Goal: Information Seeking & Learning: Learn about a topic

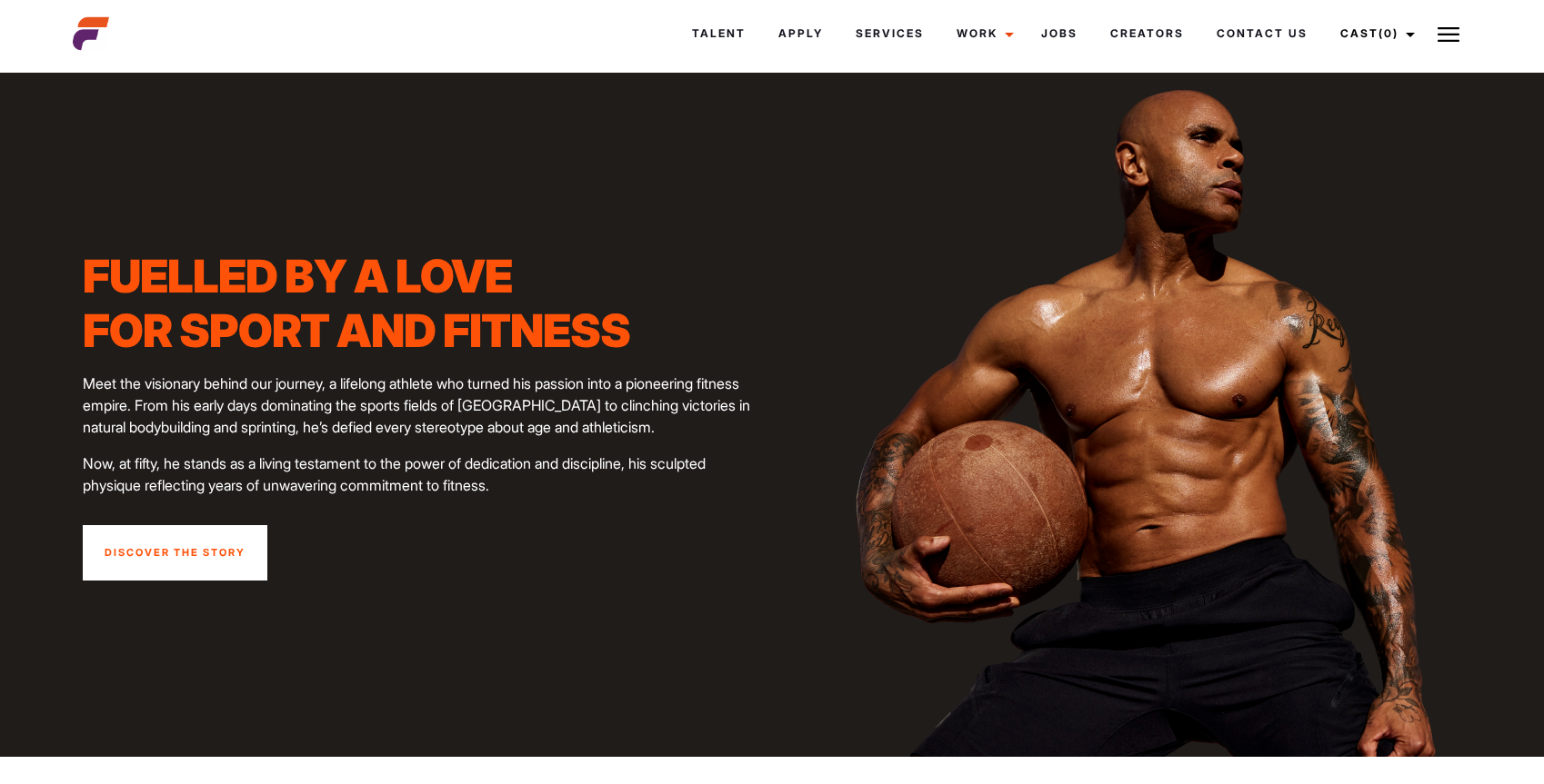
click at [1190, 387] on img at bounding box center [1158, 415] width 849 height 685
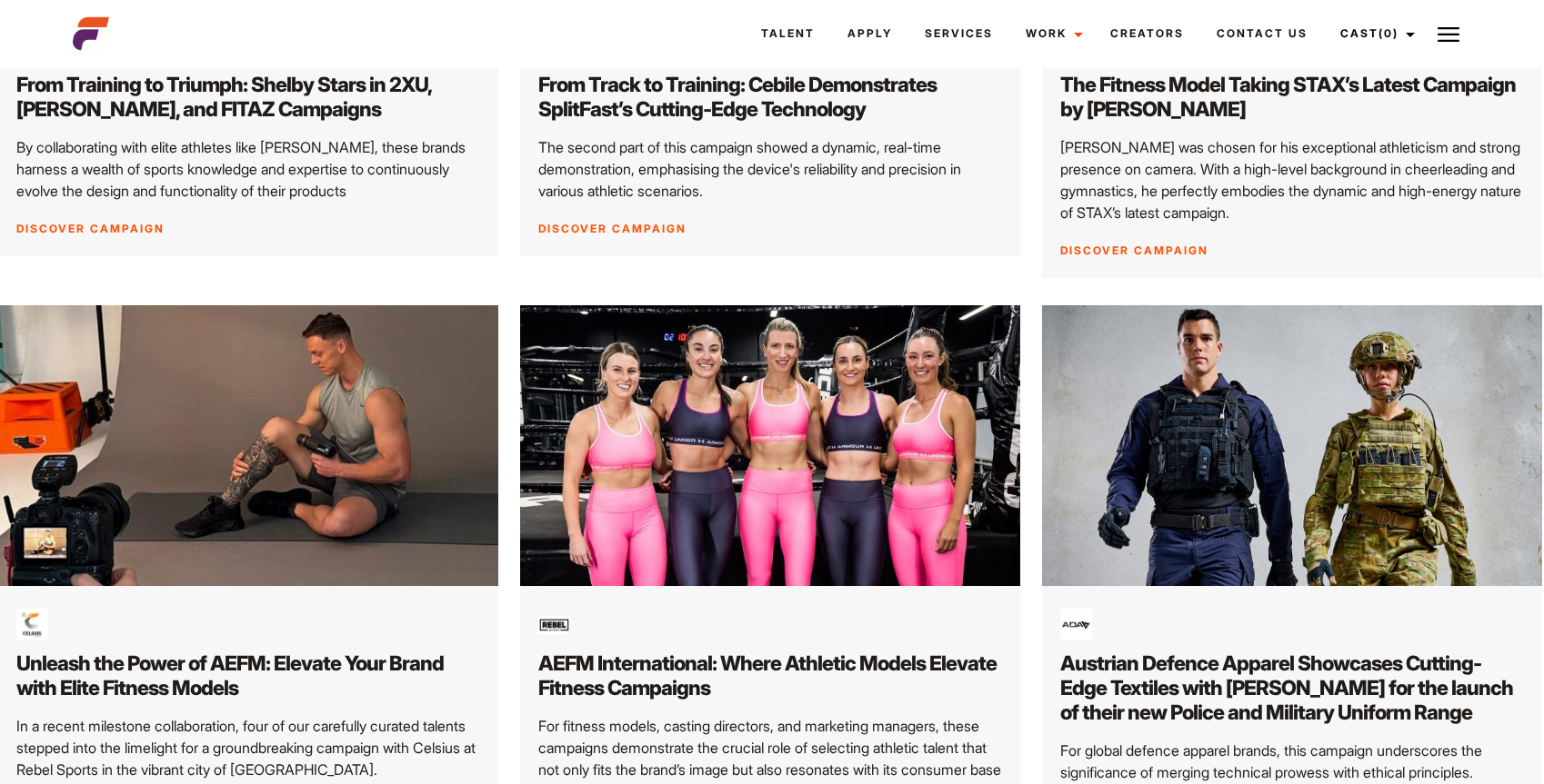
scroll to position [0, 2]
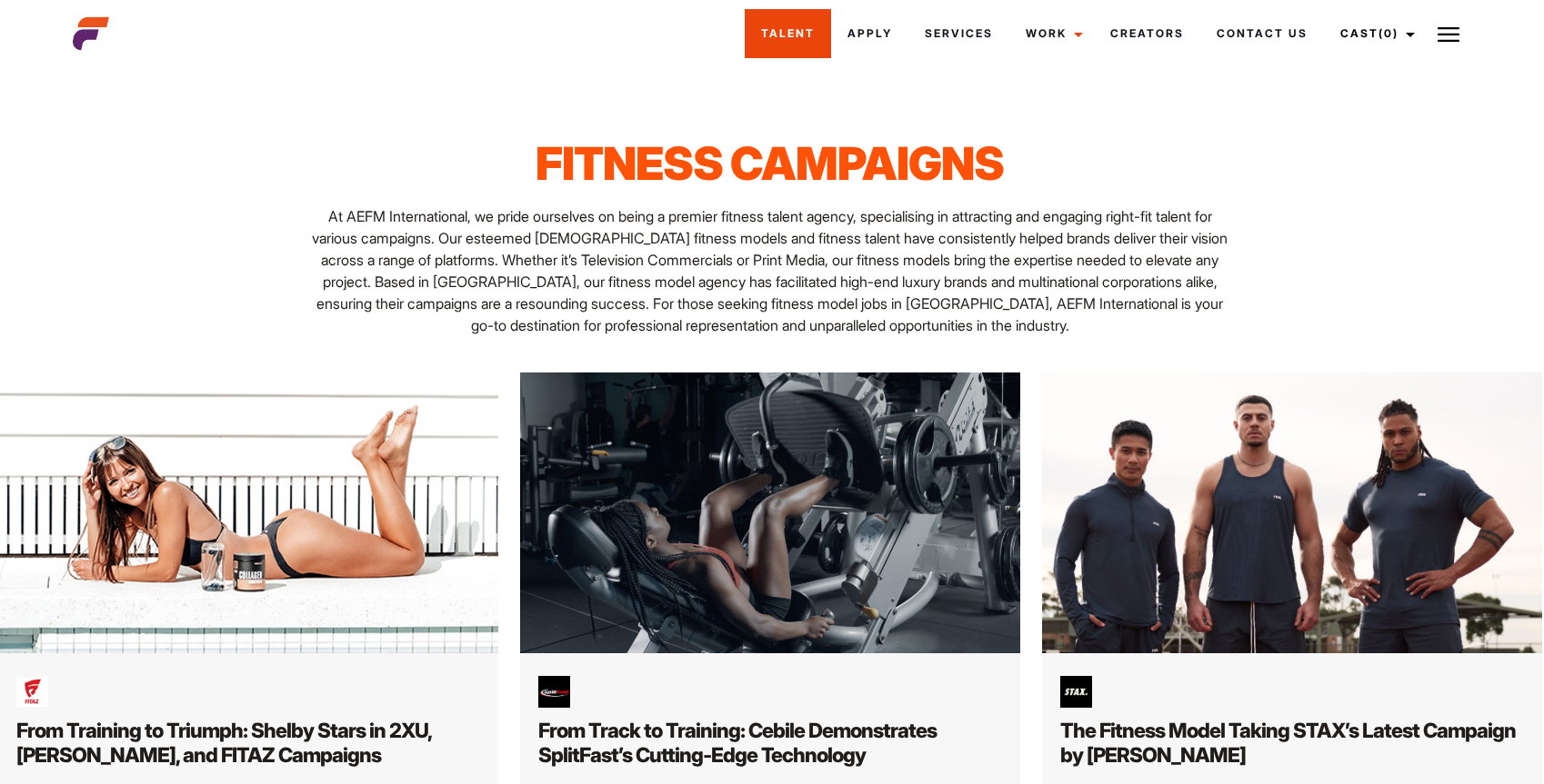
click at [777, 32] on link "Talent" at bounding box center [787, 34] width 86 height 49
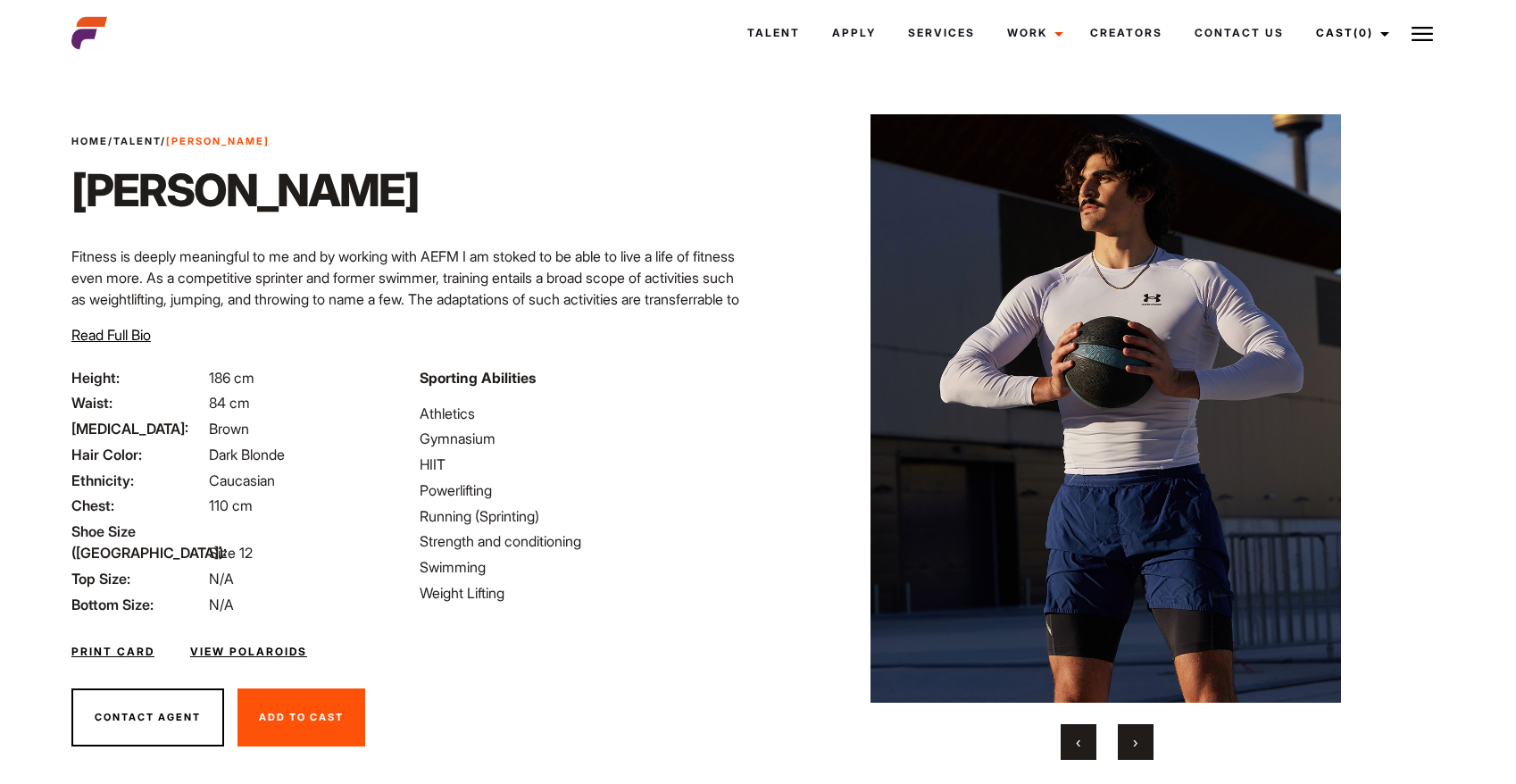
click at [831, 472] on img at bounding box center [1105, 408] width 611 height 589
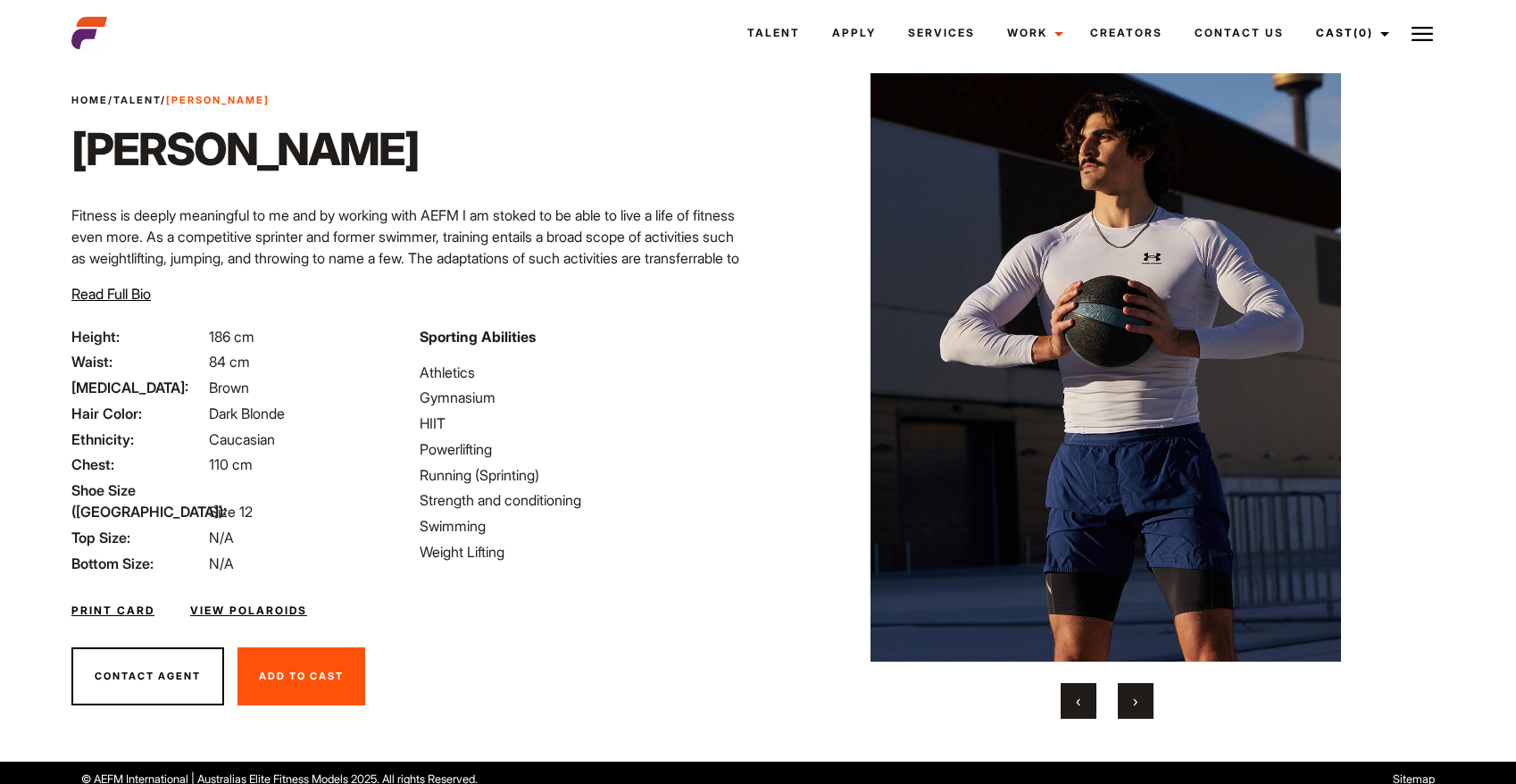
scroll to position [42, 0]
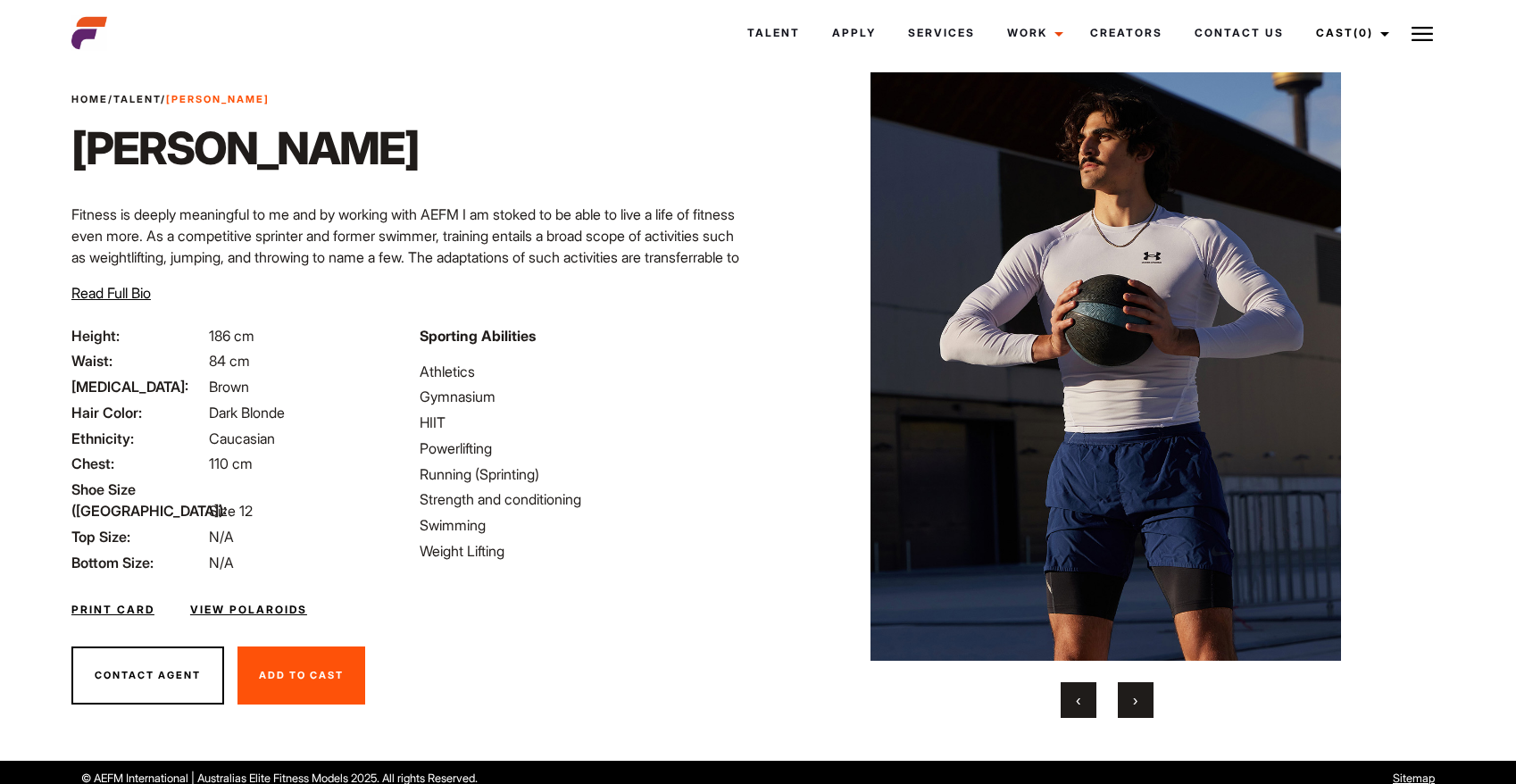
click at [1130, 693] on button "›" at bounding box center [1136, 699] width 35 height 35
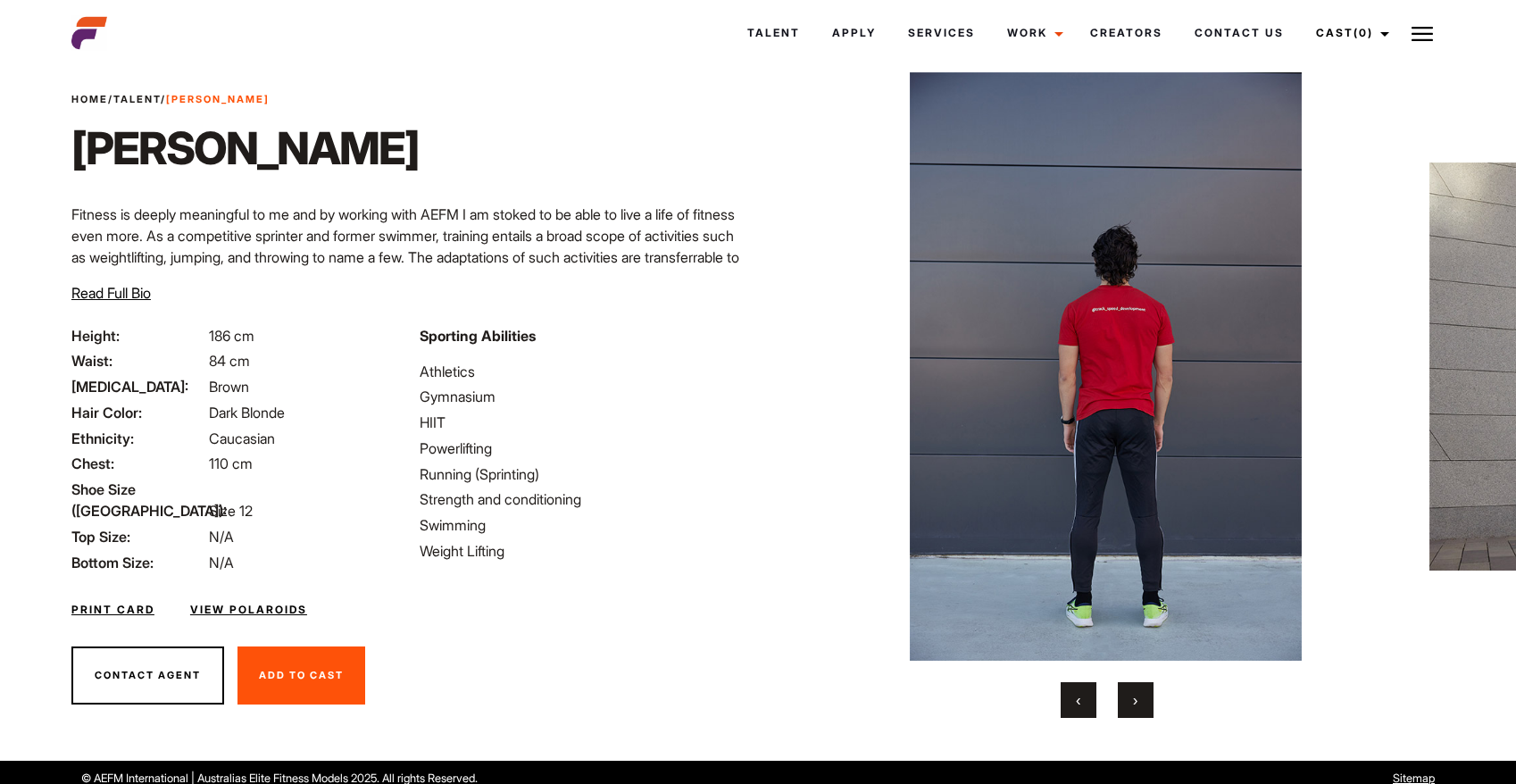
click at [1130, 693] on button "›" at bounding box center [1136, 699] width 35 height 35
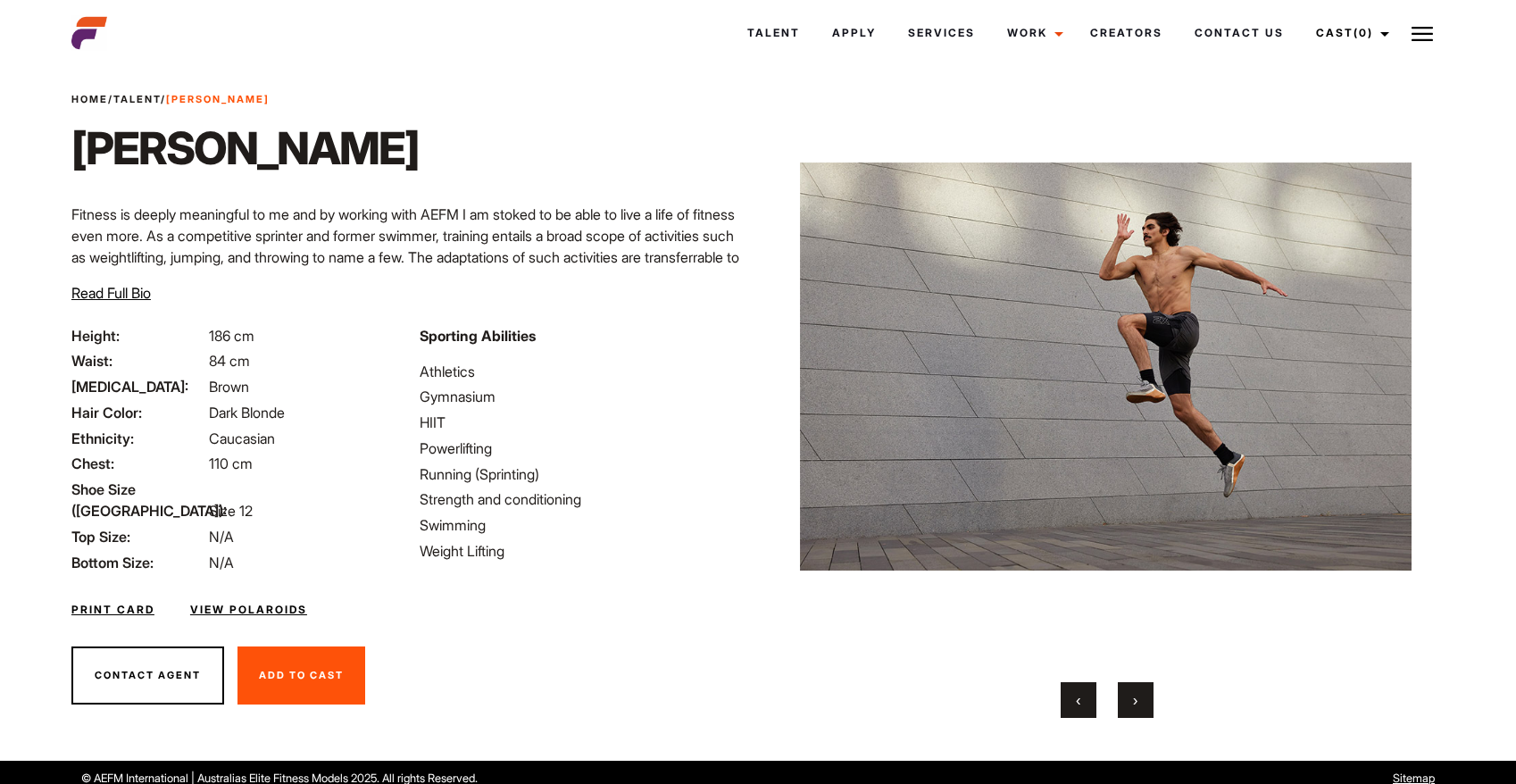
click at [1130, 693] on button "›" at bounding box center [1136, 699] width 35 height 35
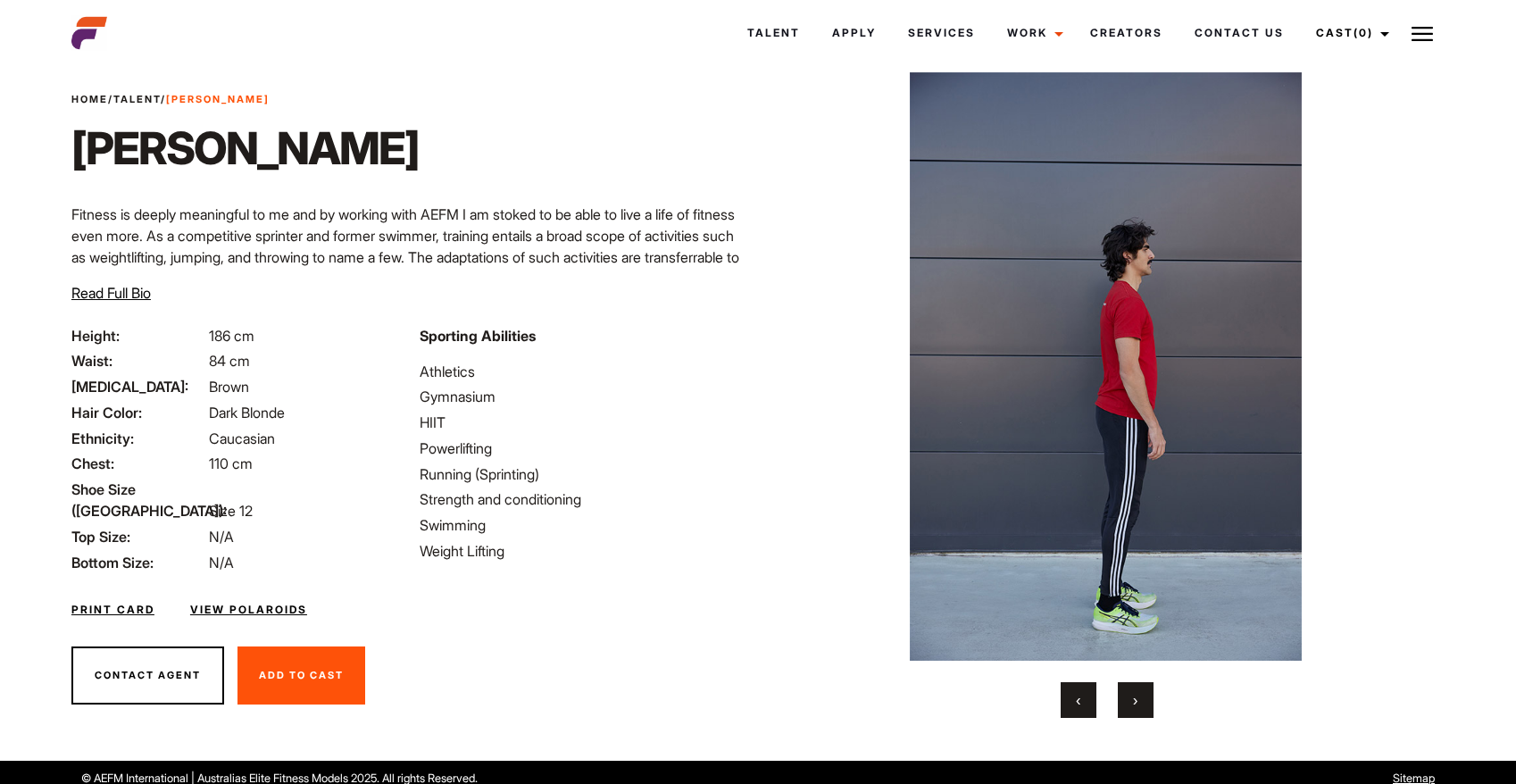
click at [1130, 693] on button "›" at bounding box center [1136, 699] width 35 height 35
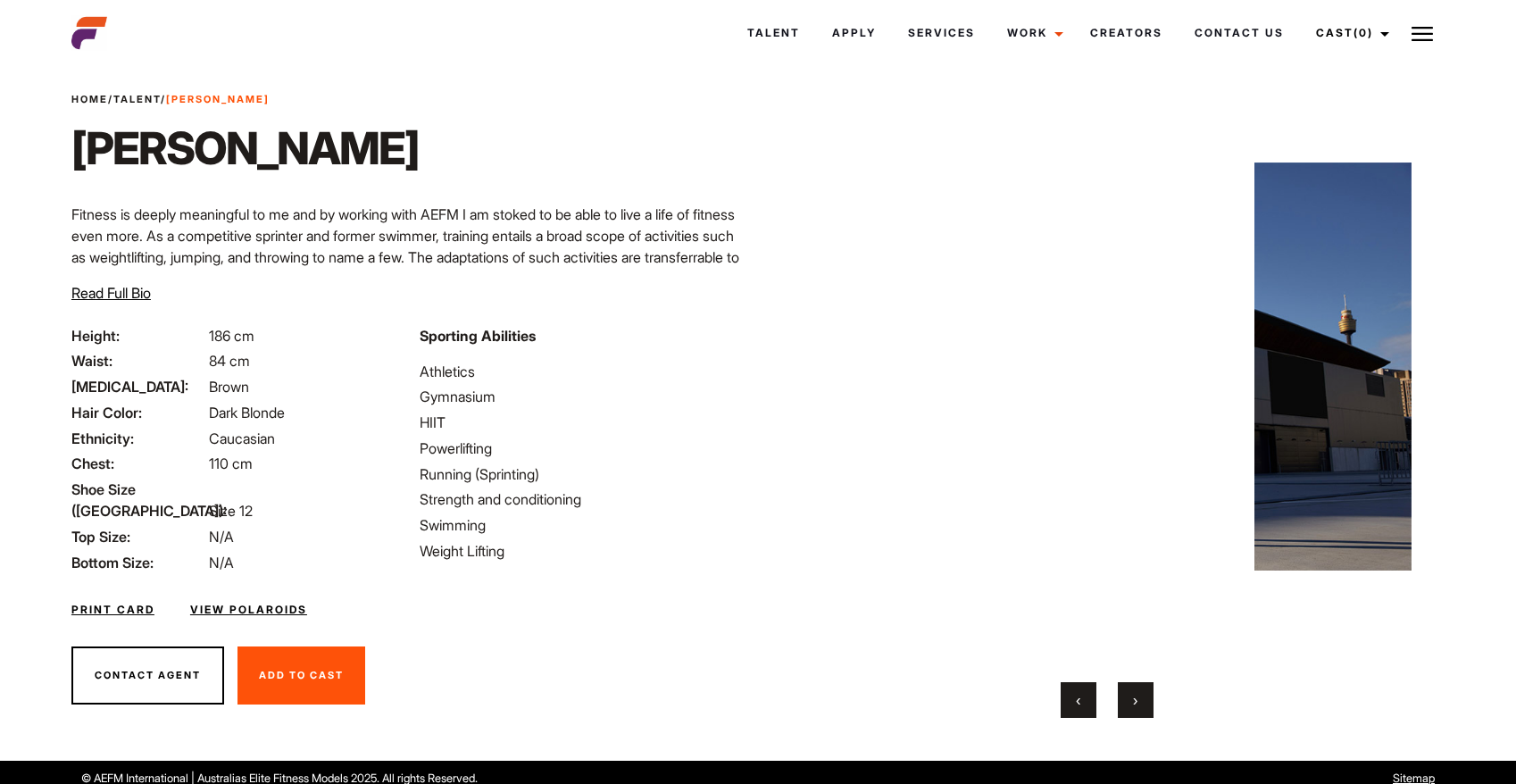
click at [1130, 693] on button "›" at bounding box center [1136, 699] width 35 height 35
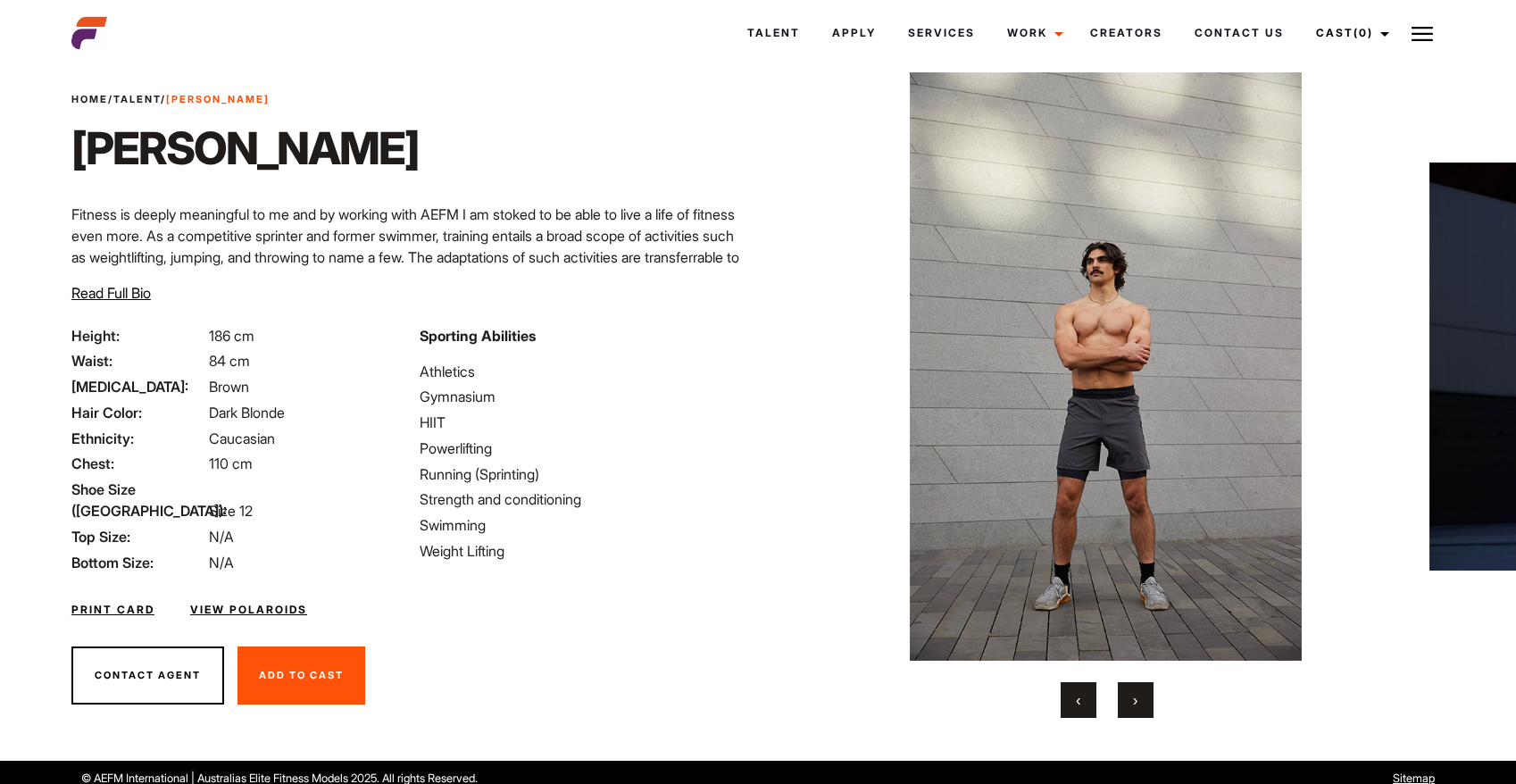
click at [1130, 693] on button "›" at bounding box center [1136, 699] width 35 height 35
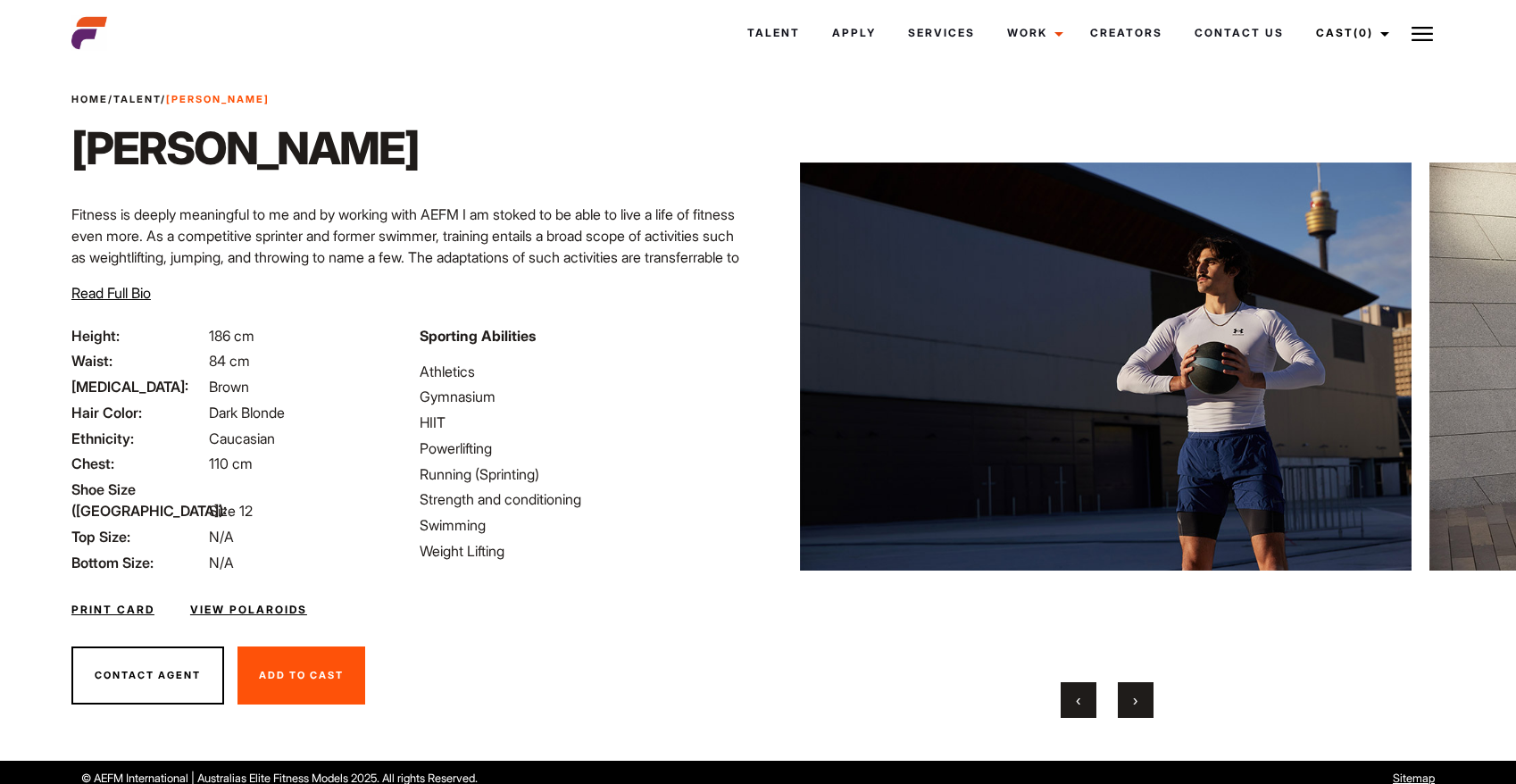
click at [1130, 693] on button "›" at bounding box center [1136, 699] width 35 height 35
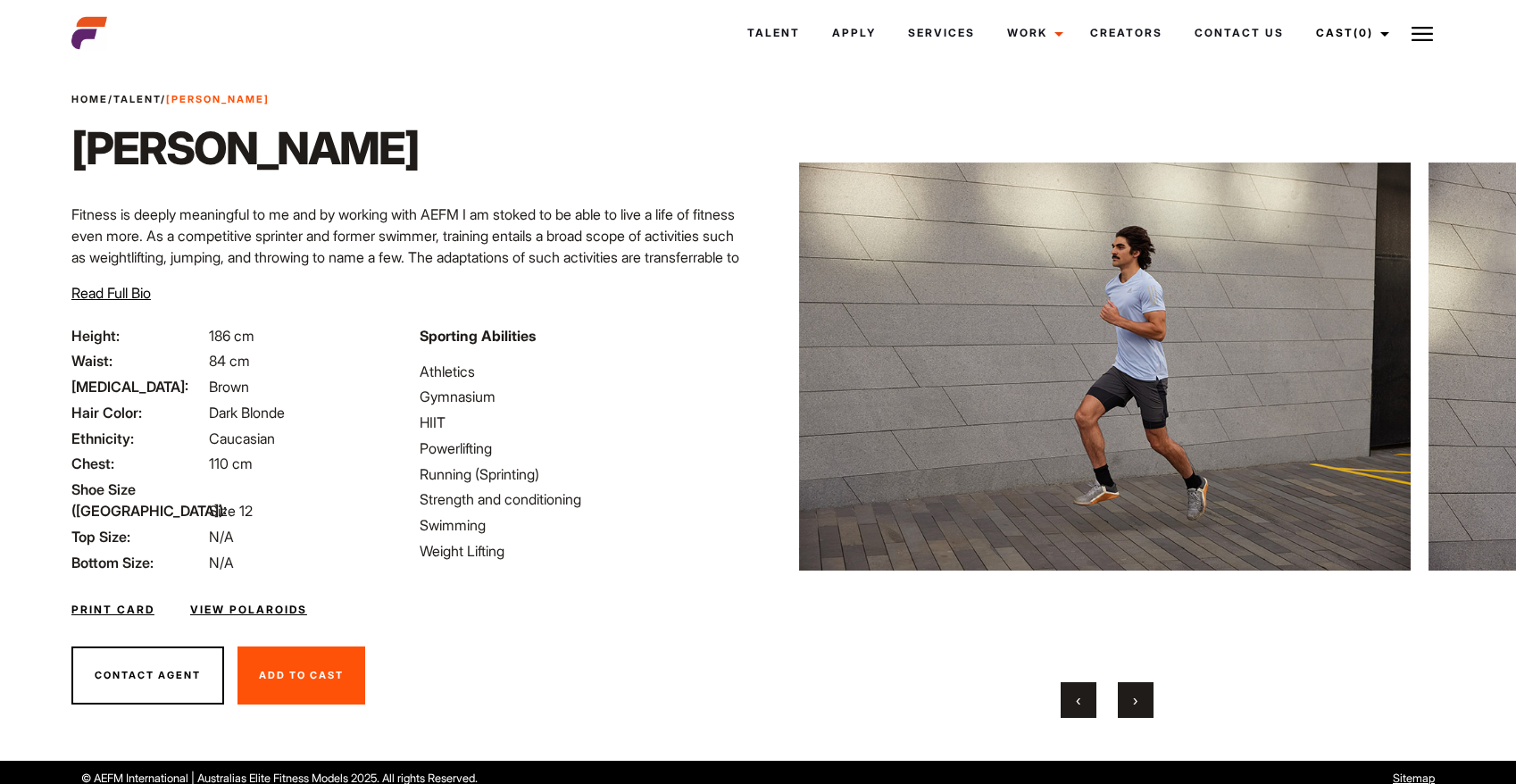
click at [1130, 693] on button "›" at bounding box center [1136, 699] width 35 height 35
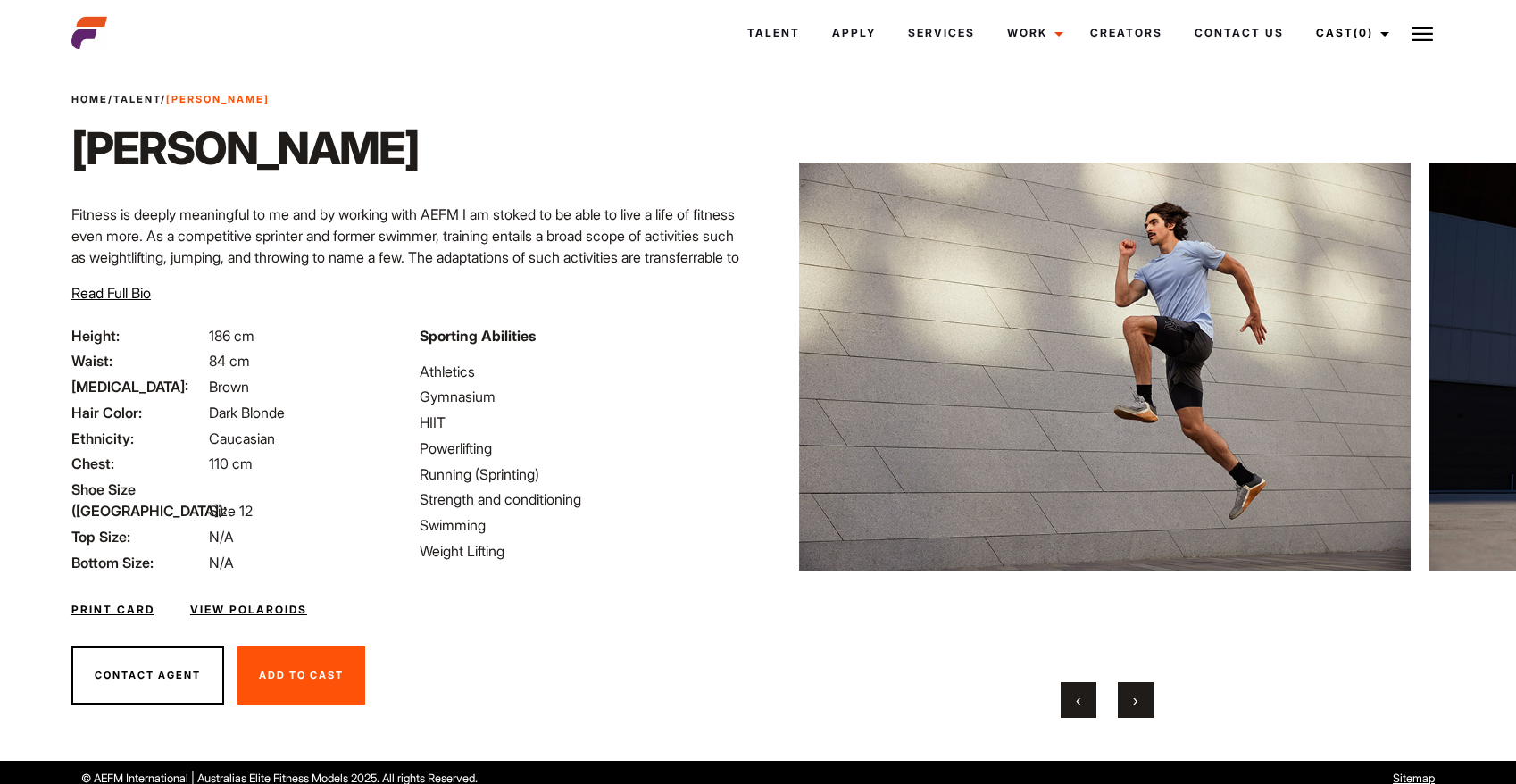
click at [1130, 693] on button "›" at bounding box center [1136, 699] width 35 height 35
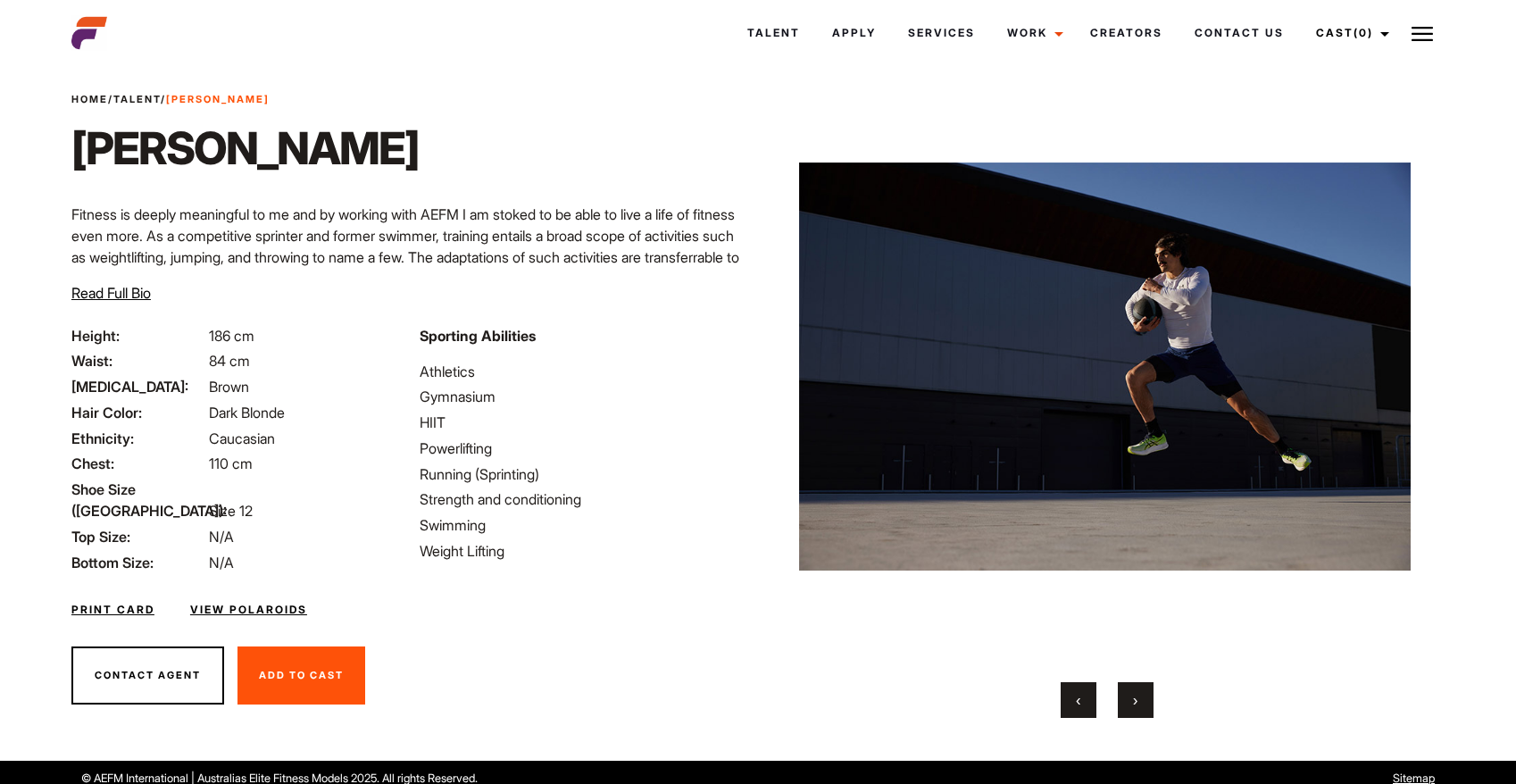
click at [1130, 693] on button "›" at bounding box center [1136, 699] width 35 height 35
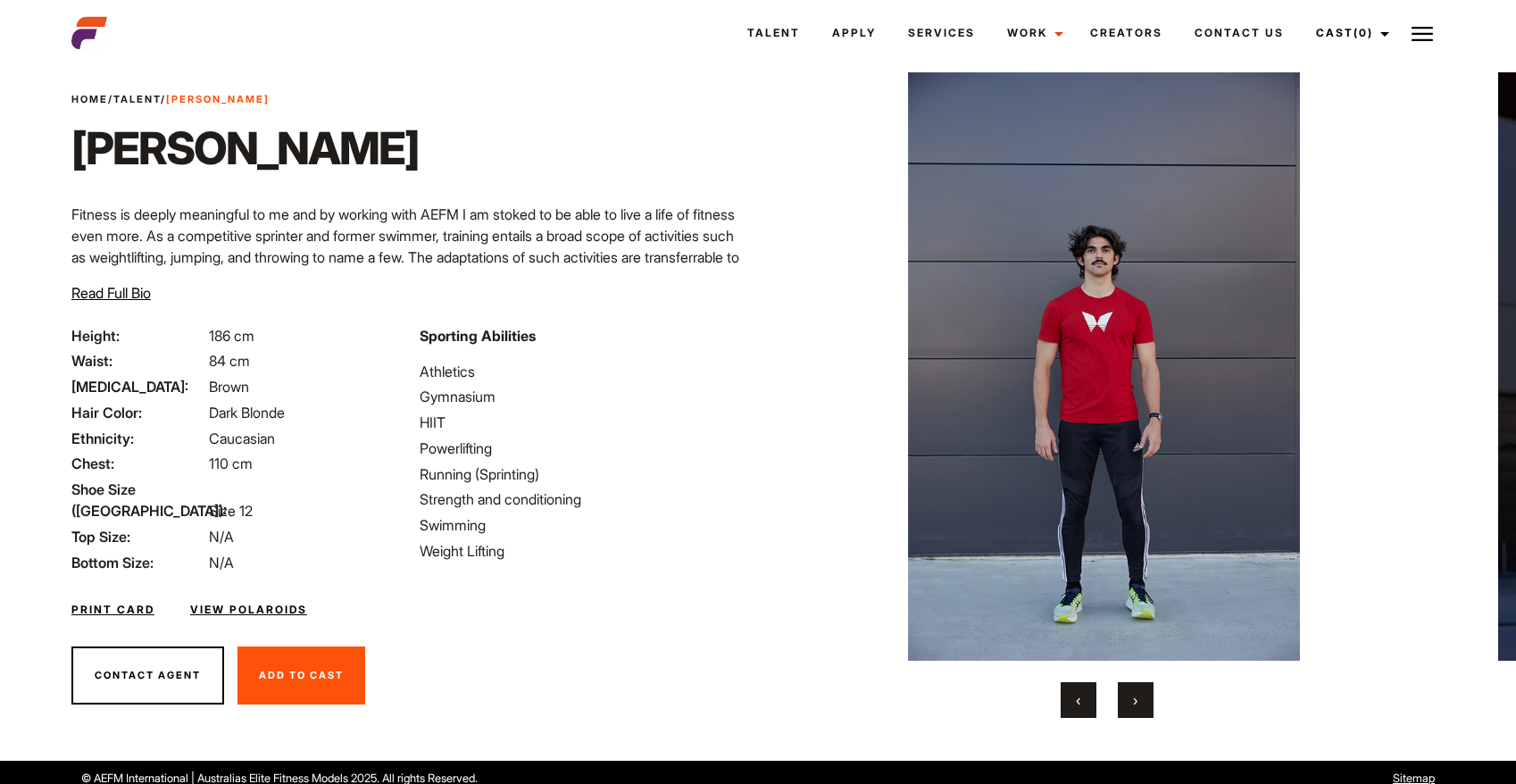
click at [240, 602] on link "View Polaroids" at bounding box center [248, 609] width 117 height 16
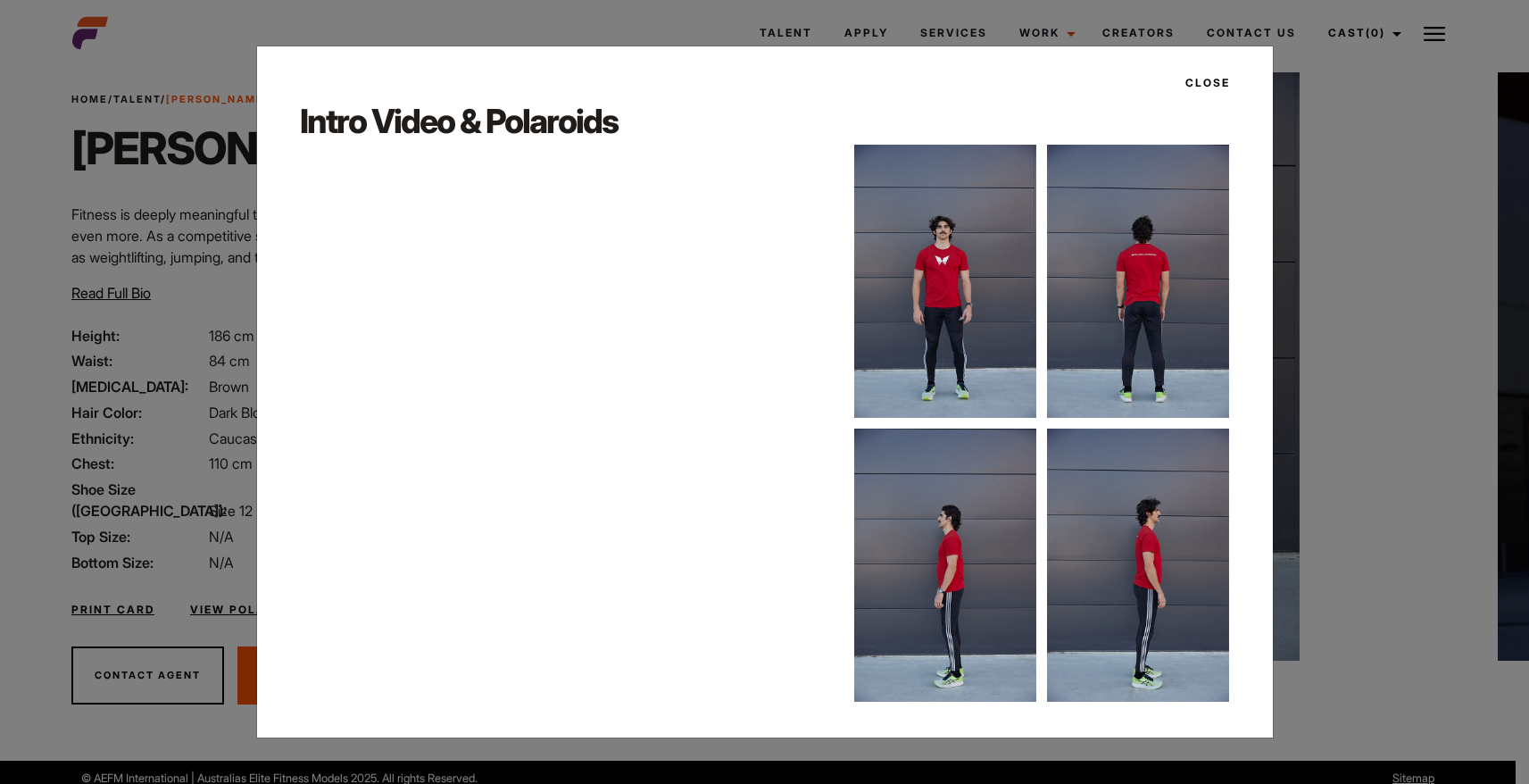
click at [1201, 78] on button "Close" at bounding box center [1203, 83] width 56 height 31
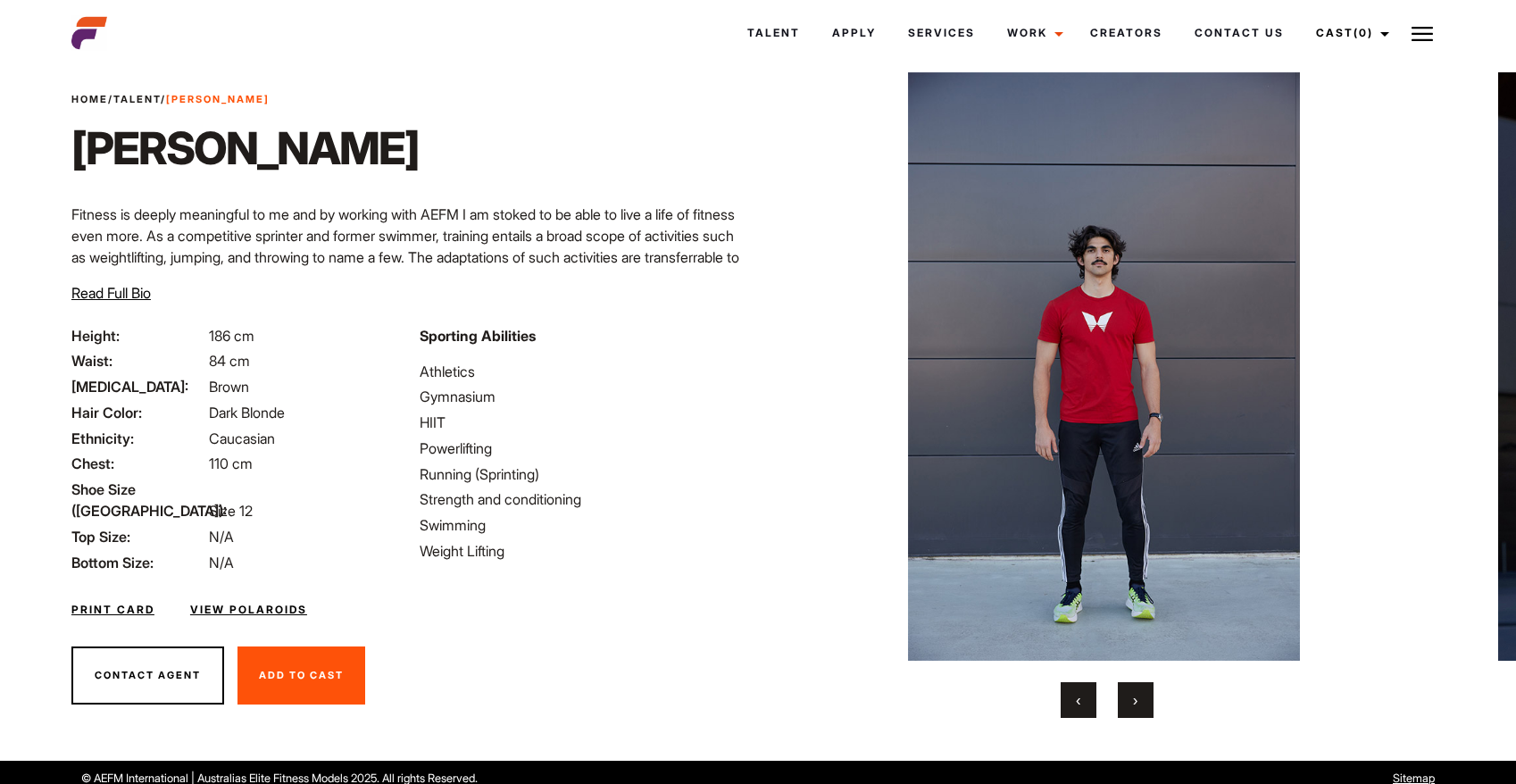
click at [102, 602] on link "Print Card" at bounding box center [113, 609] width 83 height 16
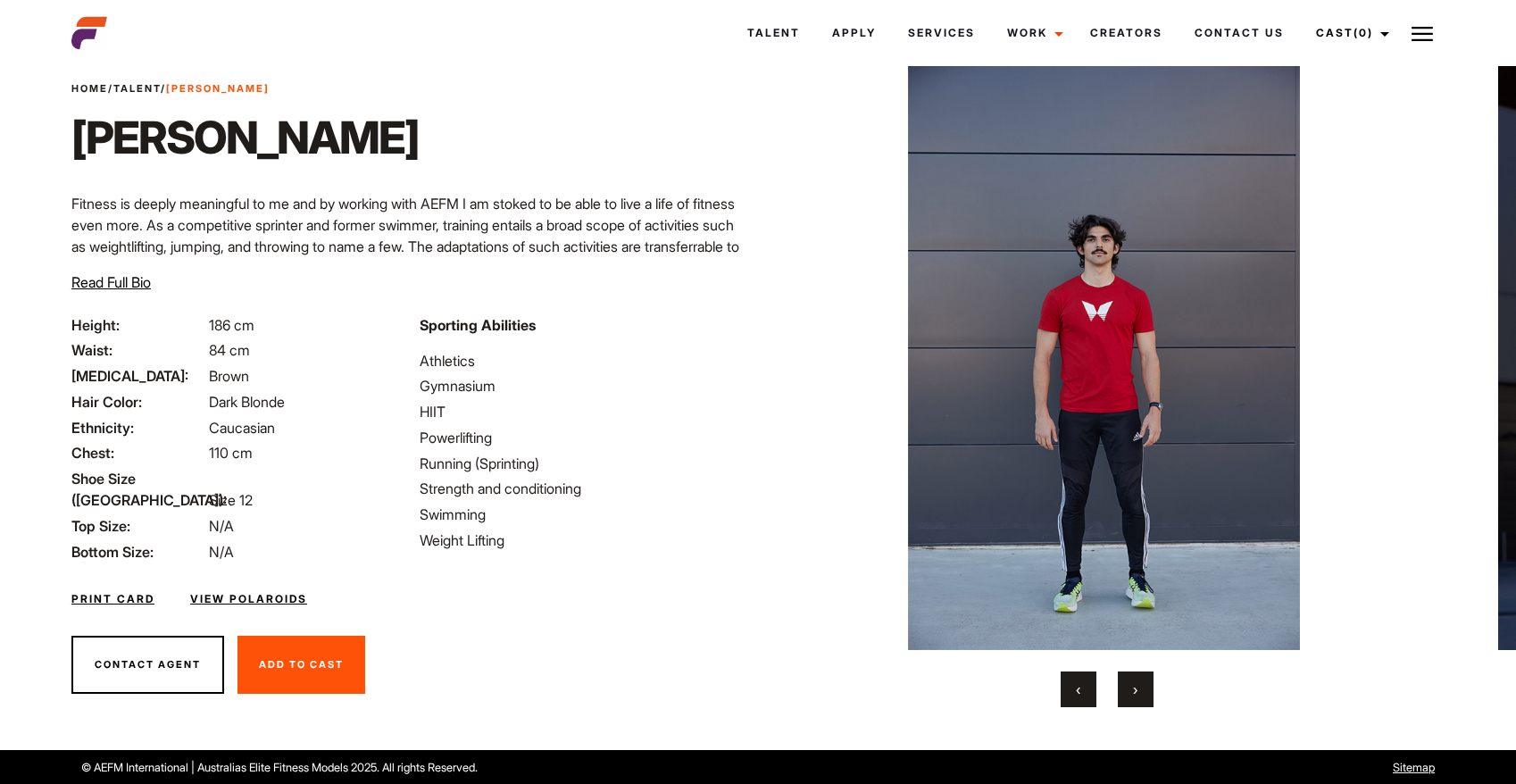
click at [134, 285] on span "Read Full Bio" at bounding box center [111, 282] width 79 height 18
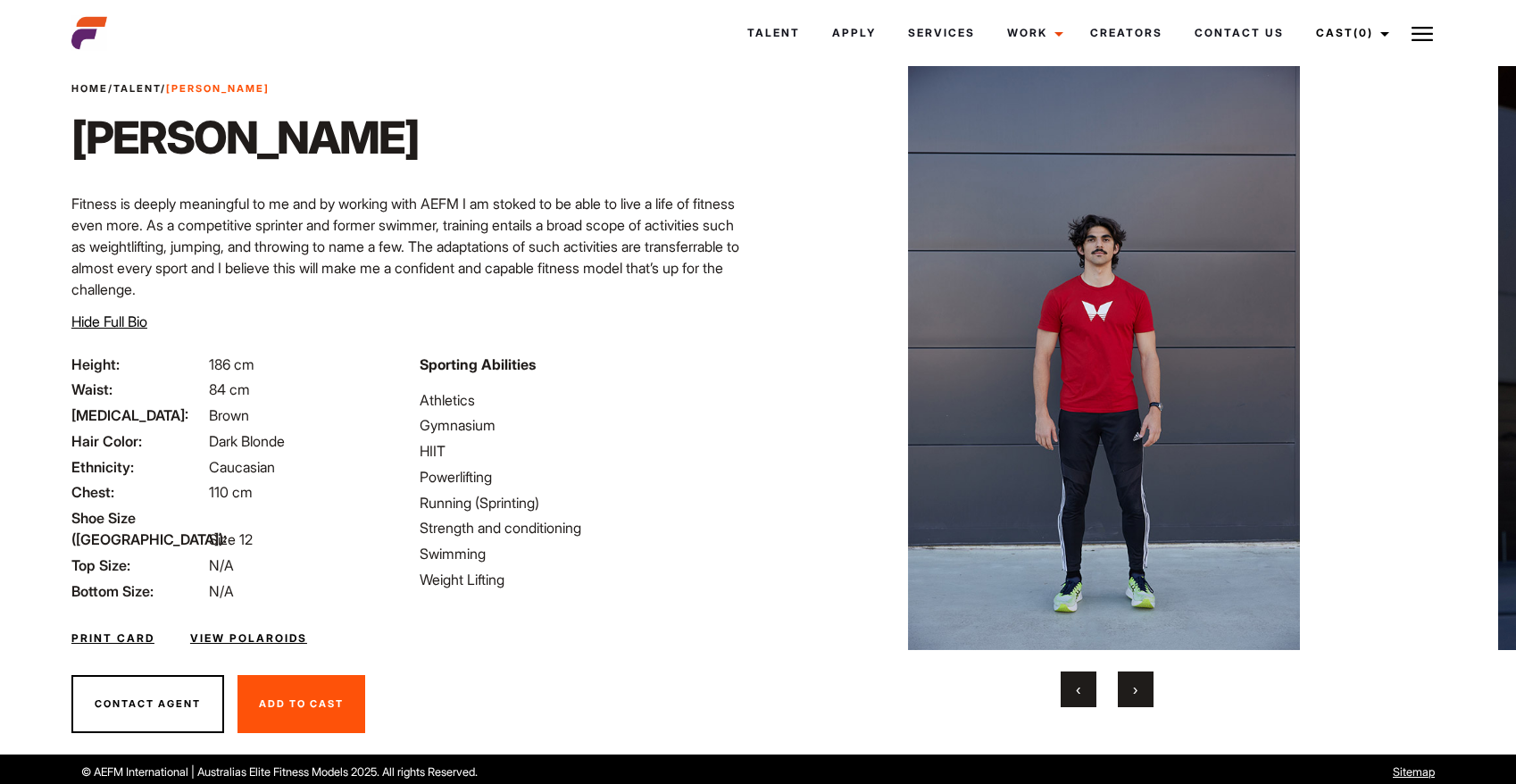
click at [682, 602] on div "Print Card View Polaroids" at bounding box center [409, 628] width 698 height 52
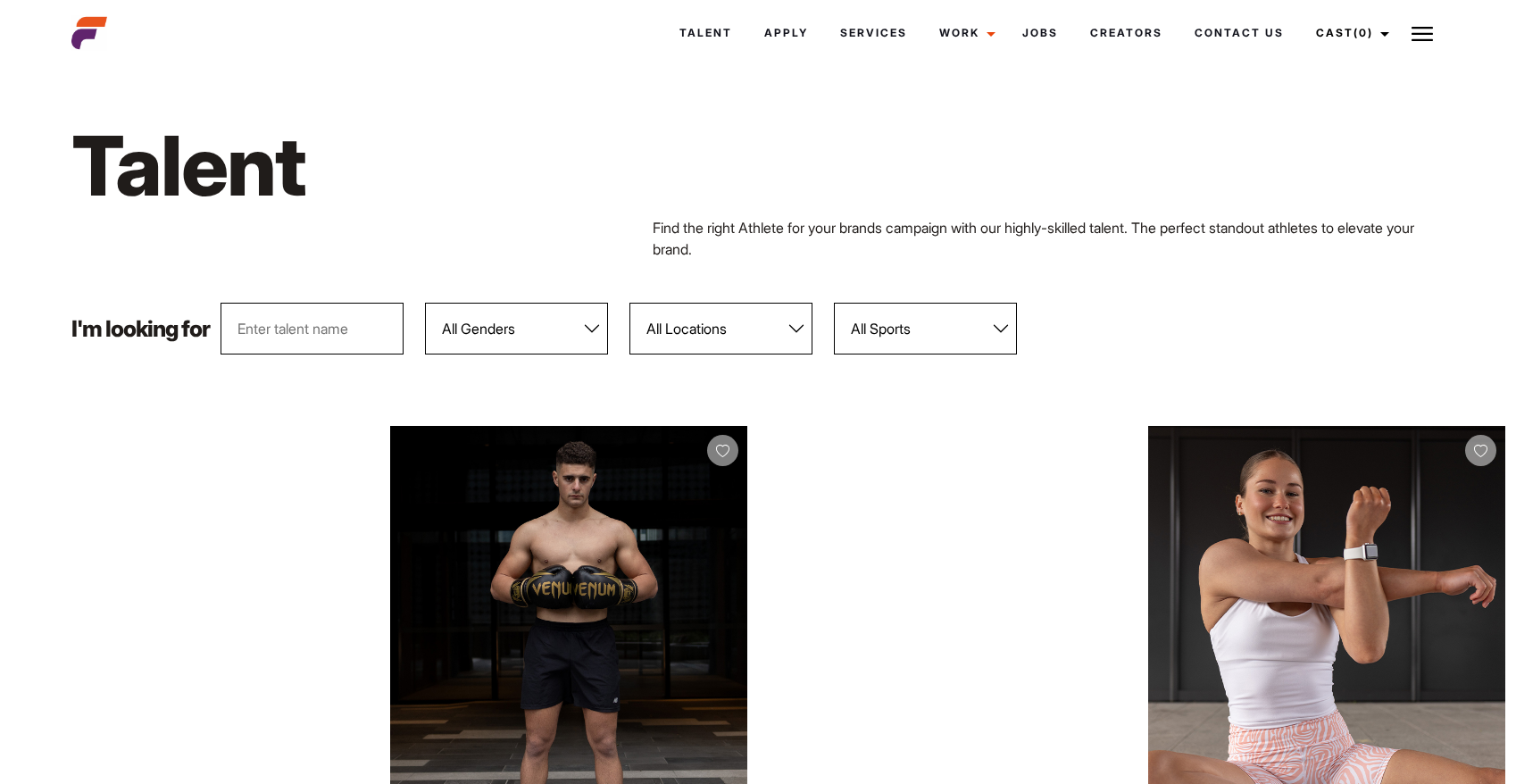
click at [393, 344] on input "text" at bounding box center [312, 328] width 183 height 52
type input "[PERSON_NAME]"
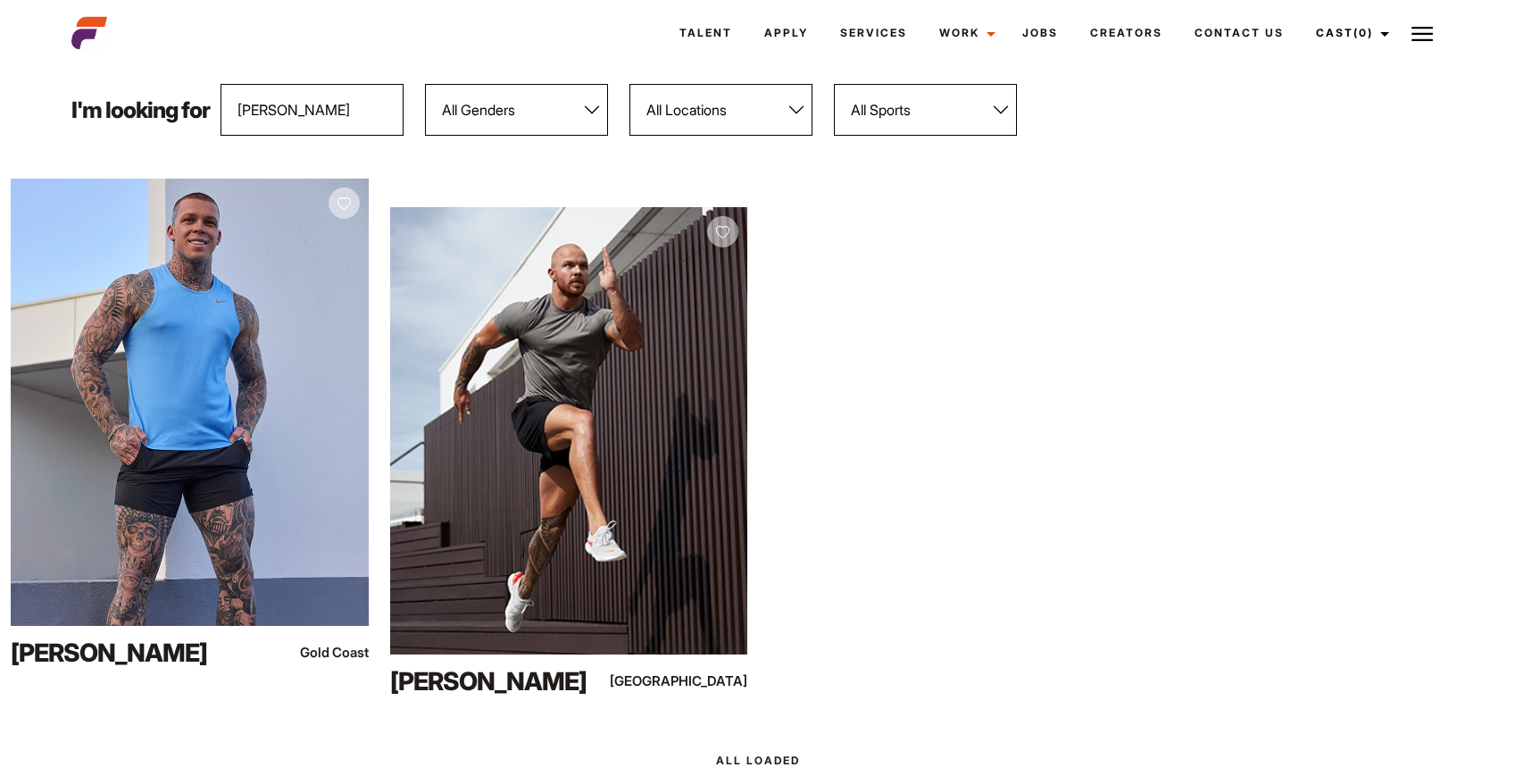
scroll to position [222, 0]
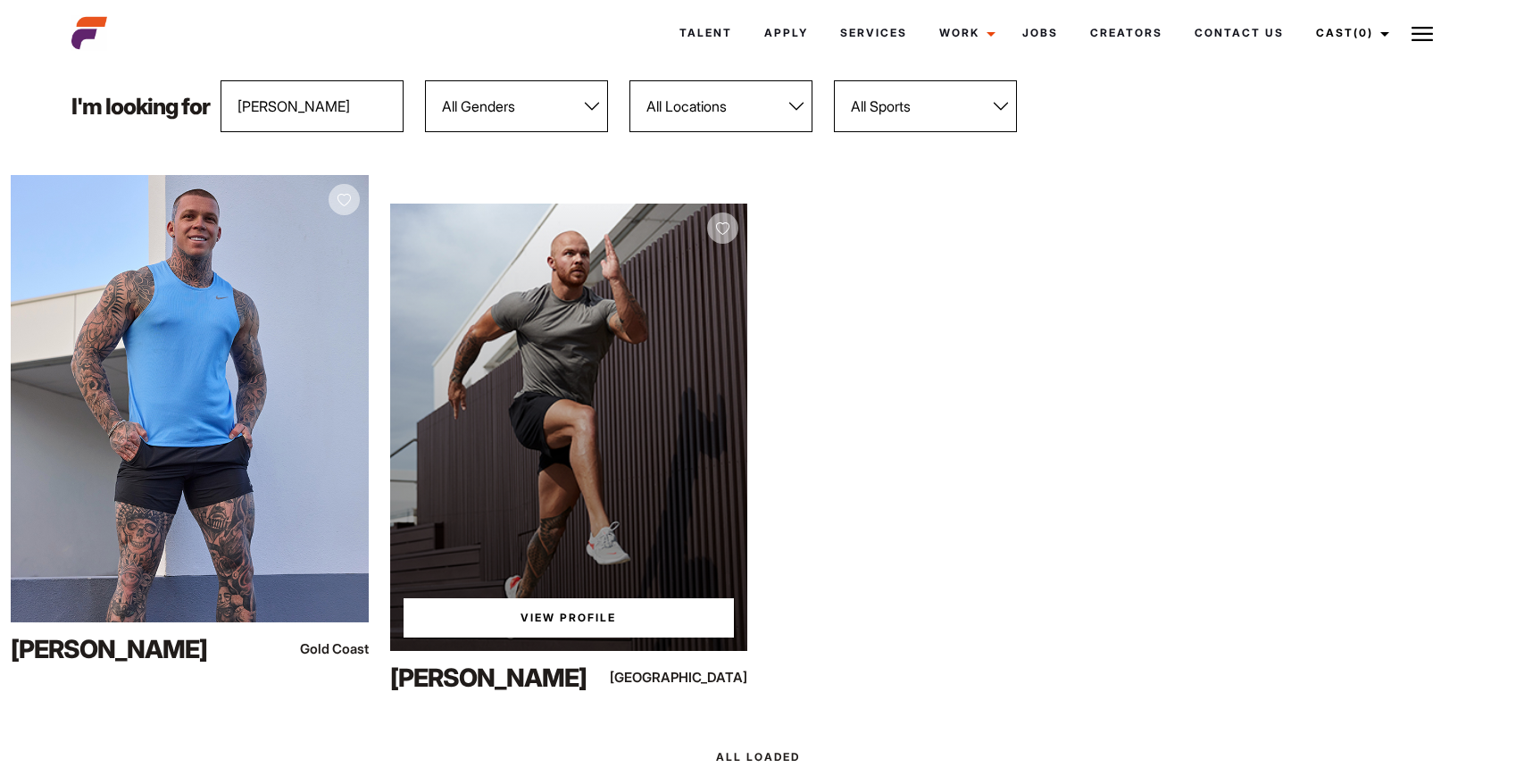
click at [455, 440] on div "View Profile" at bounding box center [568, 427] width 358 height 447
click at [528, 615] on link "View Profile" at bounding box center [569, 618] width 331 height 39
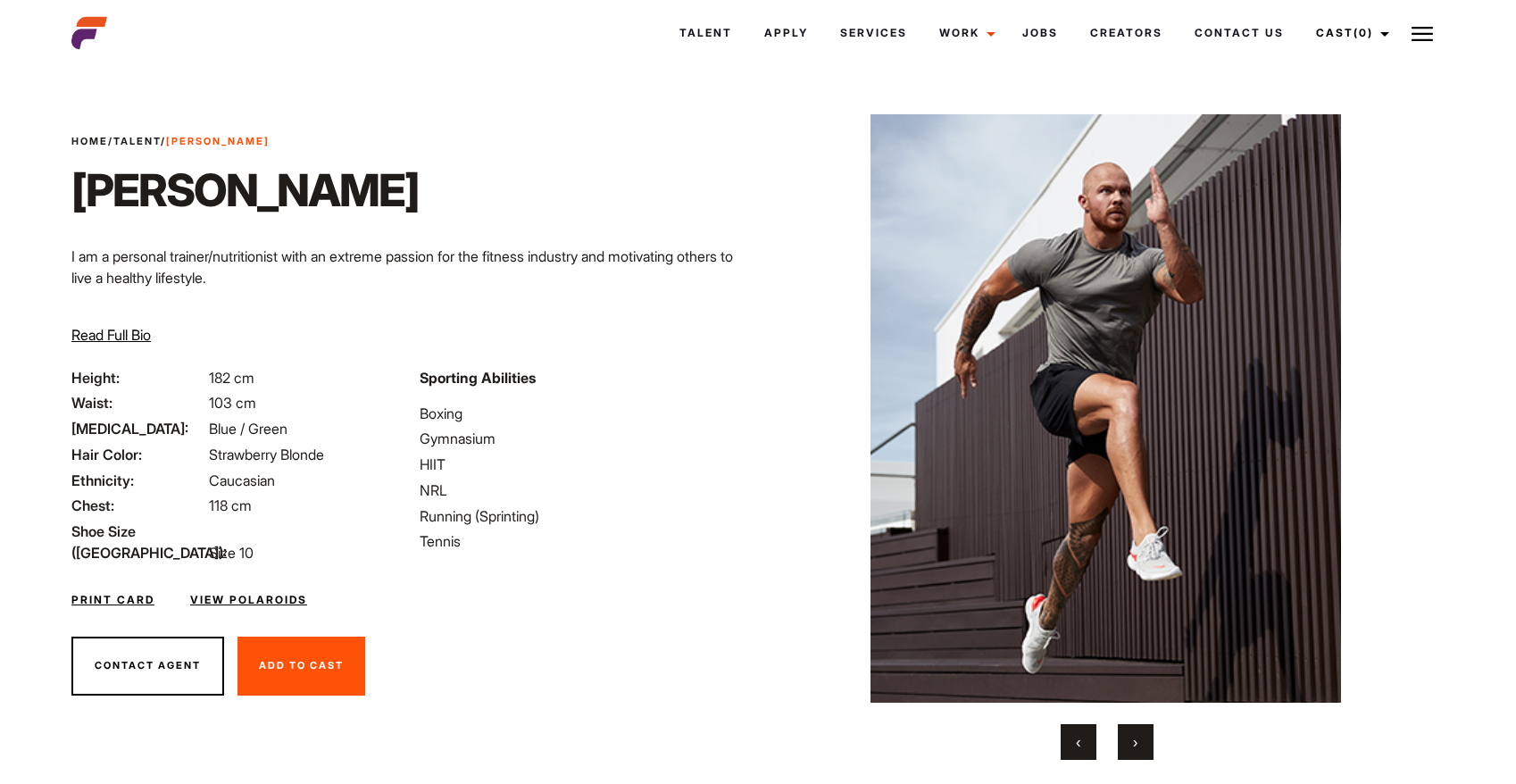
click at [295, 591] on link "View Polaroids" at bounding box center [248, 599] width 117 height 16
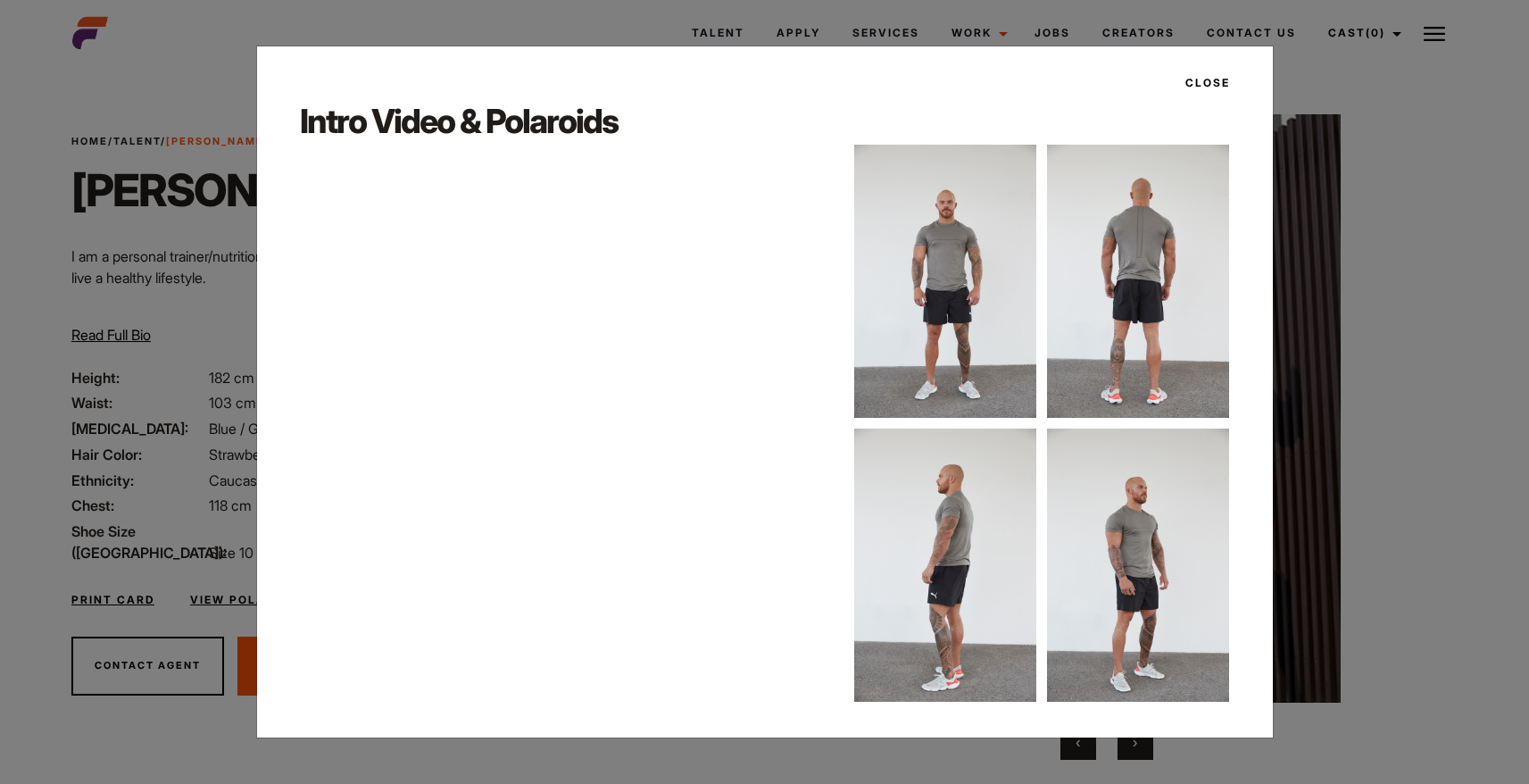
click at [614, 369] on div at bounding box center [566, 423] width 534 height 299
click at [959, 296] on img at bounding box center [946, 281] width 182 height 273
click at [1205, 90] on button "Close" at bounding box center [1203, 83] width 56 height 31
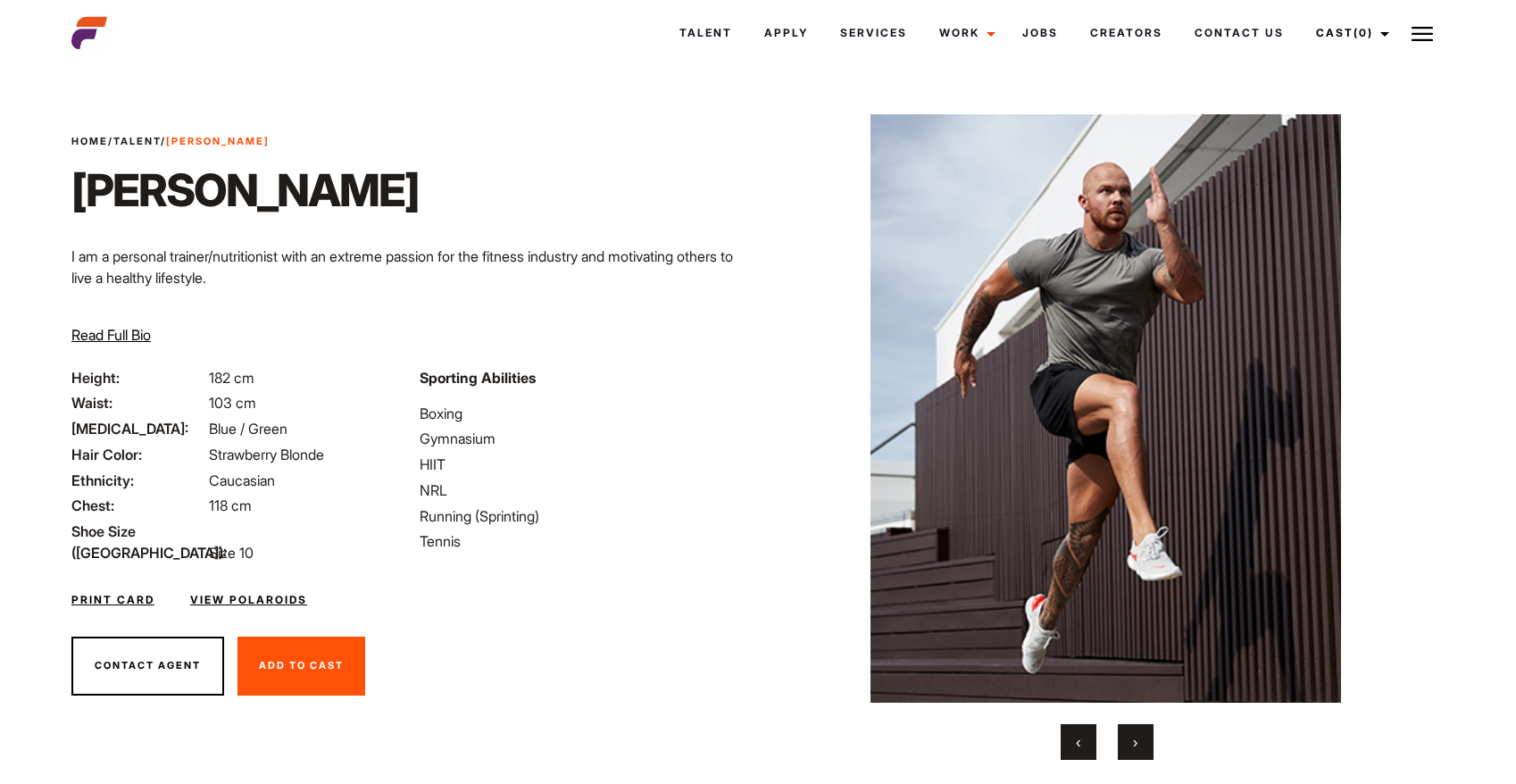
click at [1143, 737] on button "›" at bounding box center [1136, 741] width 35 height 35
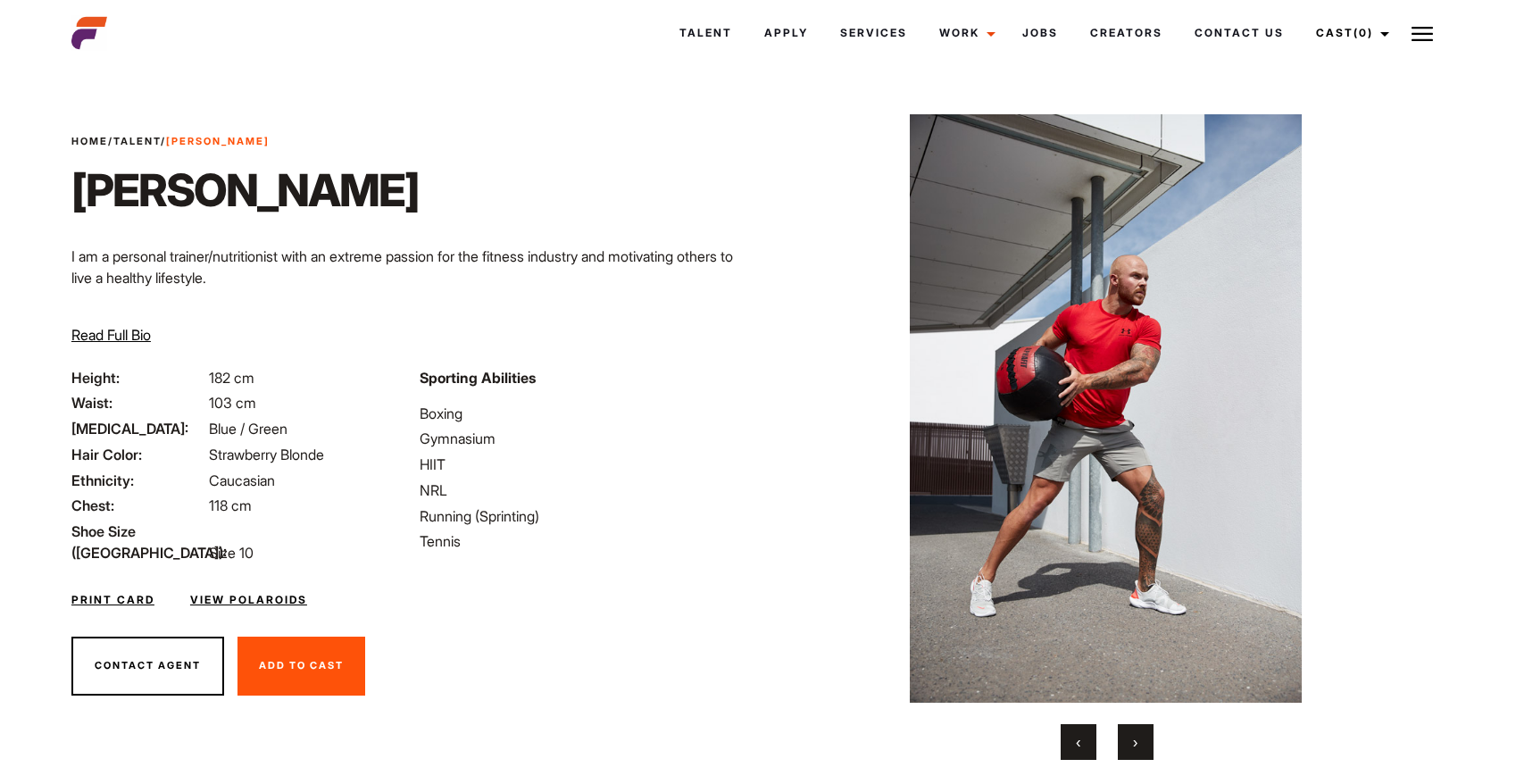
click at [1143, 737] on button "›" at bounding box center [1136, 741] width 35 height 35
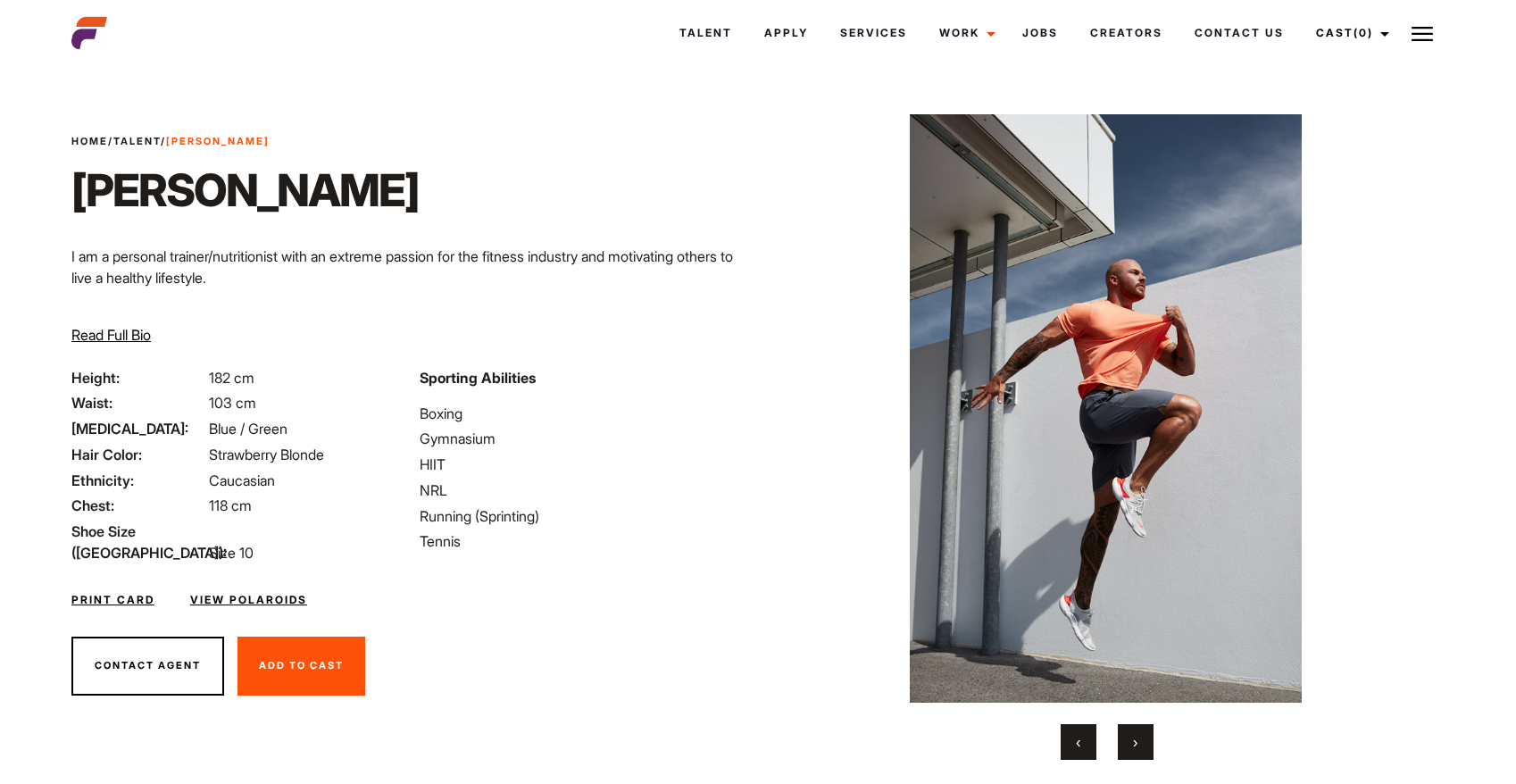
click at [1143, 737] on button "›" at bounding box center [1136, 741] width 35 height 35
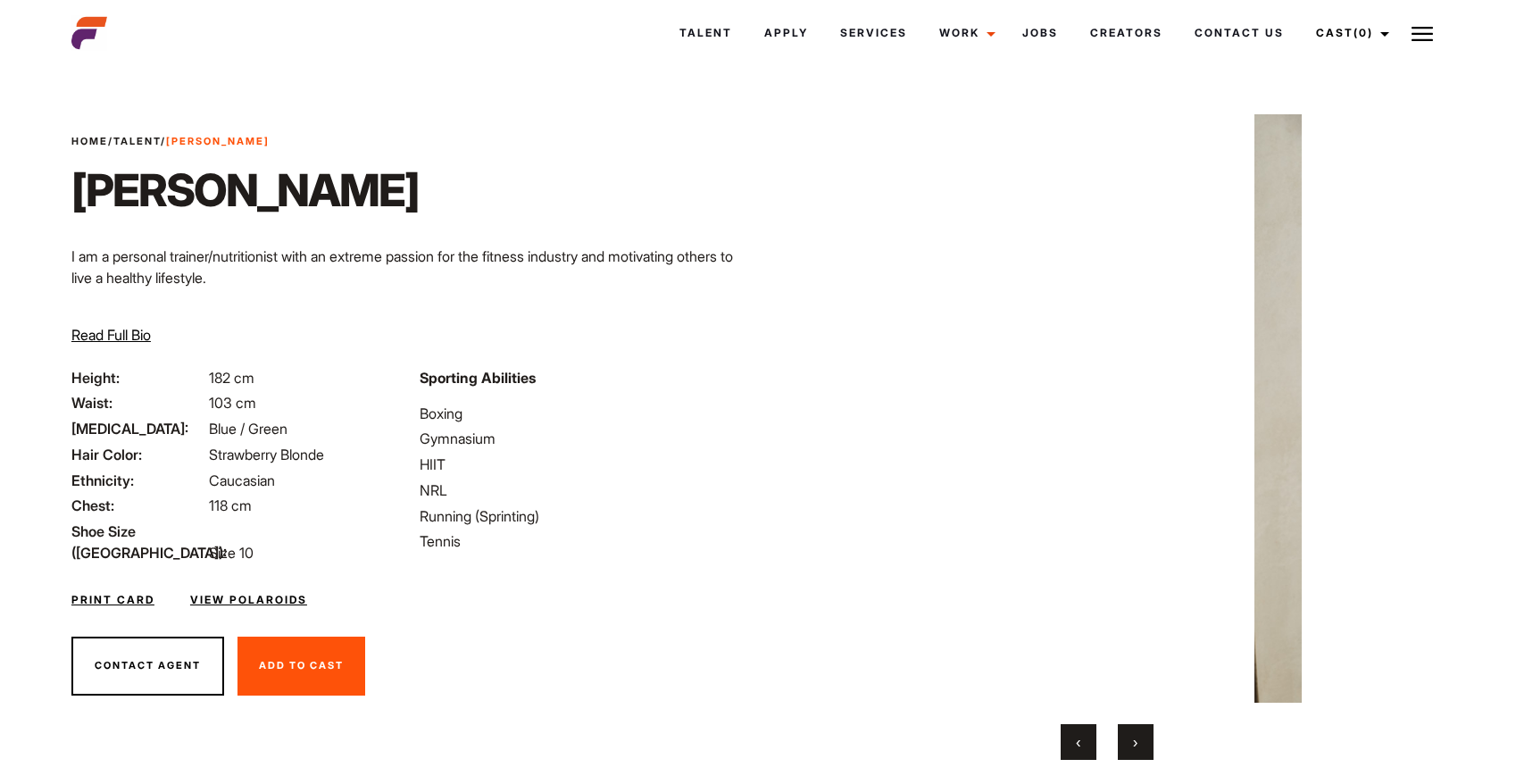
click at [1143, 737] on button "›" at bounding box center [1136, 741] width 35 height 35
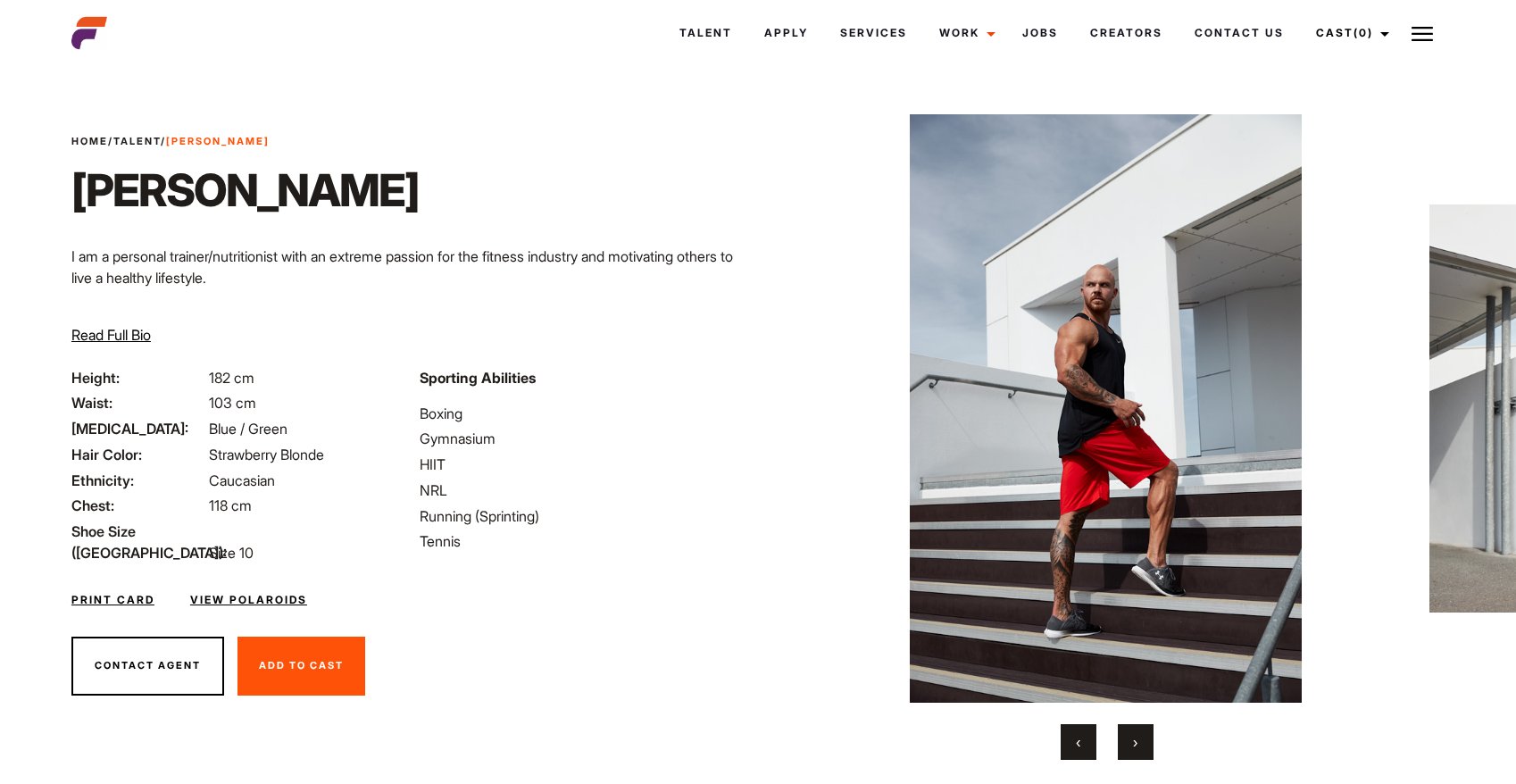
click at [1143, 737] on button "›" at bounding box center [1136, 741] width 35 height 35
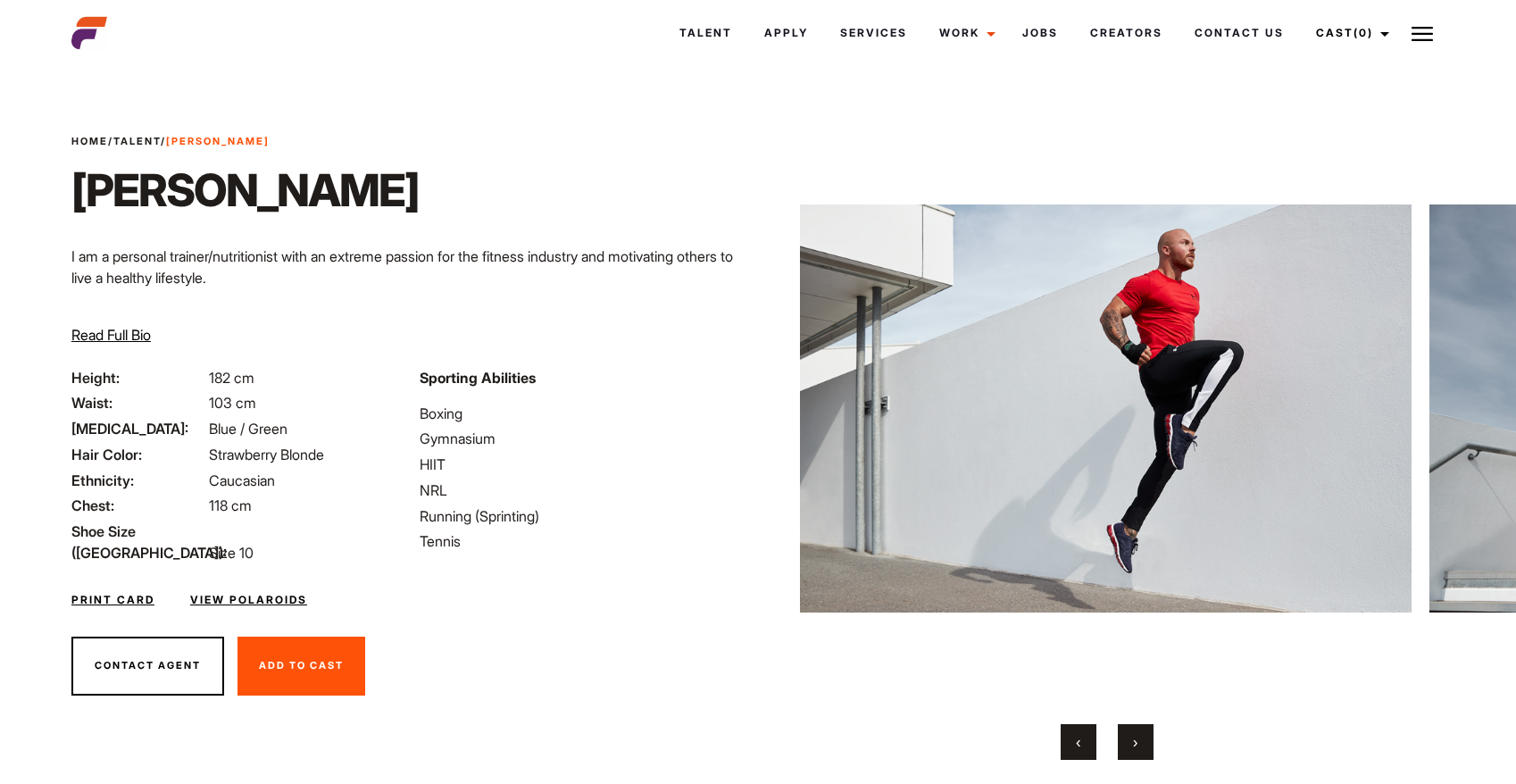
click at [1143, 737] on button "›" at bounding box center [1136, 741] width 35 height 35
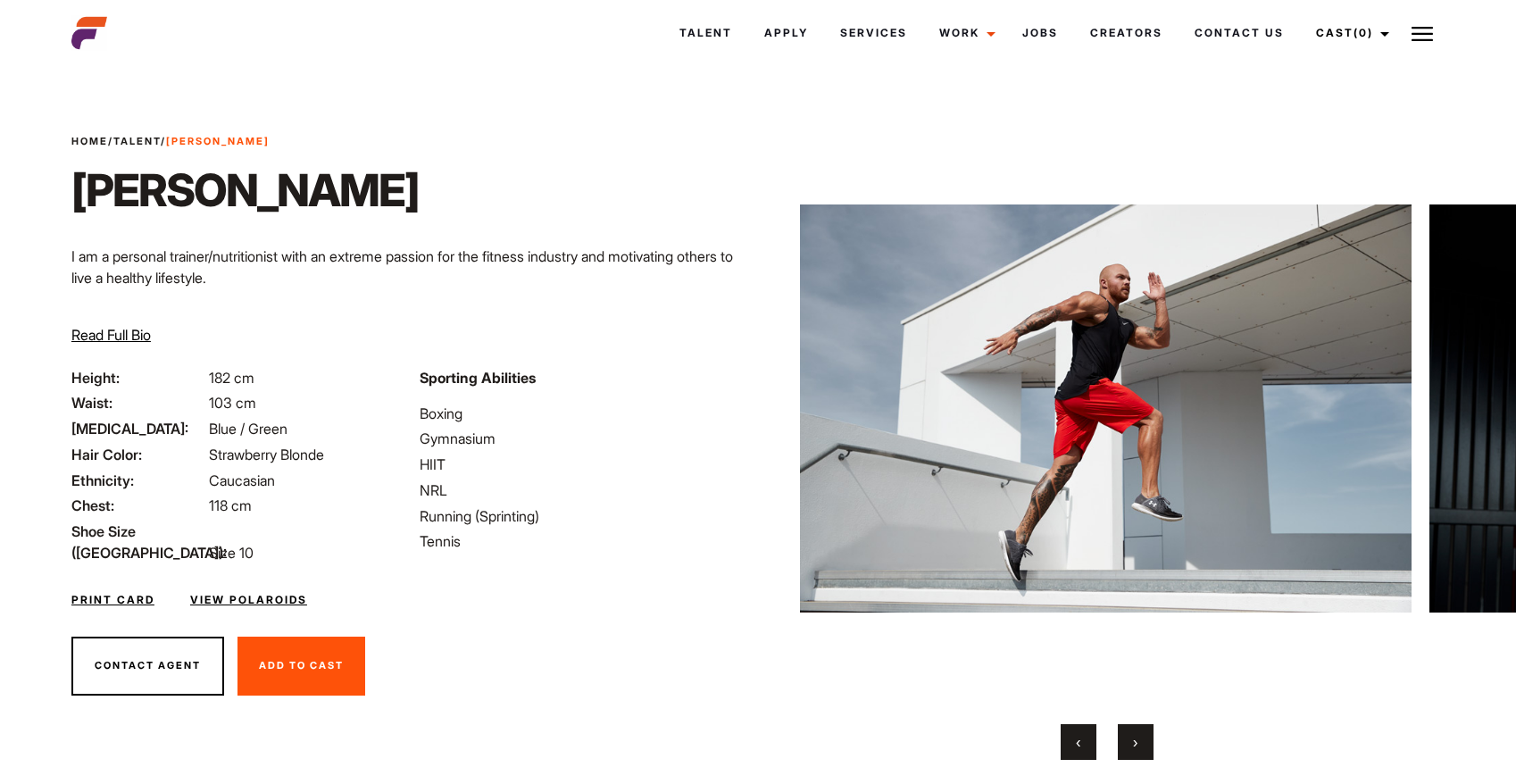
click at [1143, 737] on button "›" at bounding box center [1136, 741] width 35 height 35
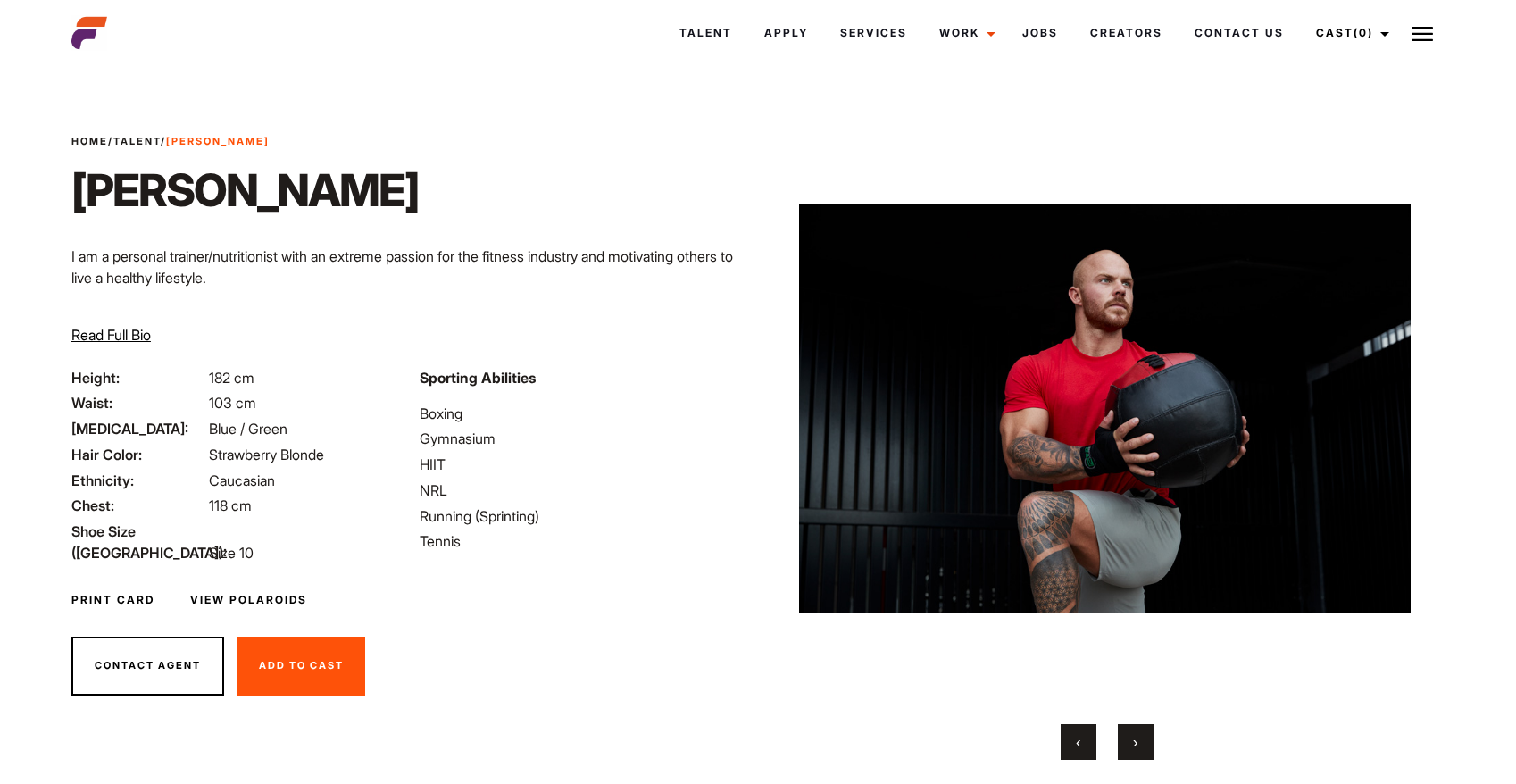
click at [1143, 737] on button "›" at bounding box center [1136, 741] width 35 height 35
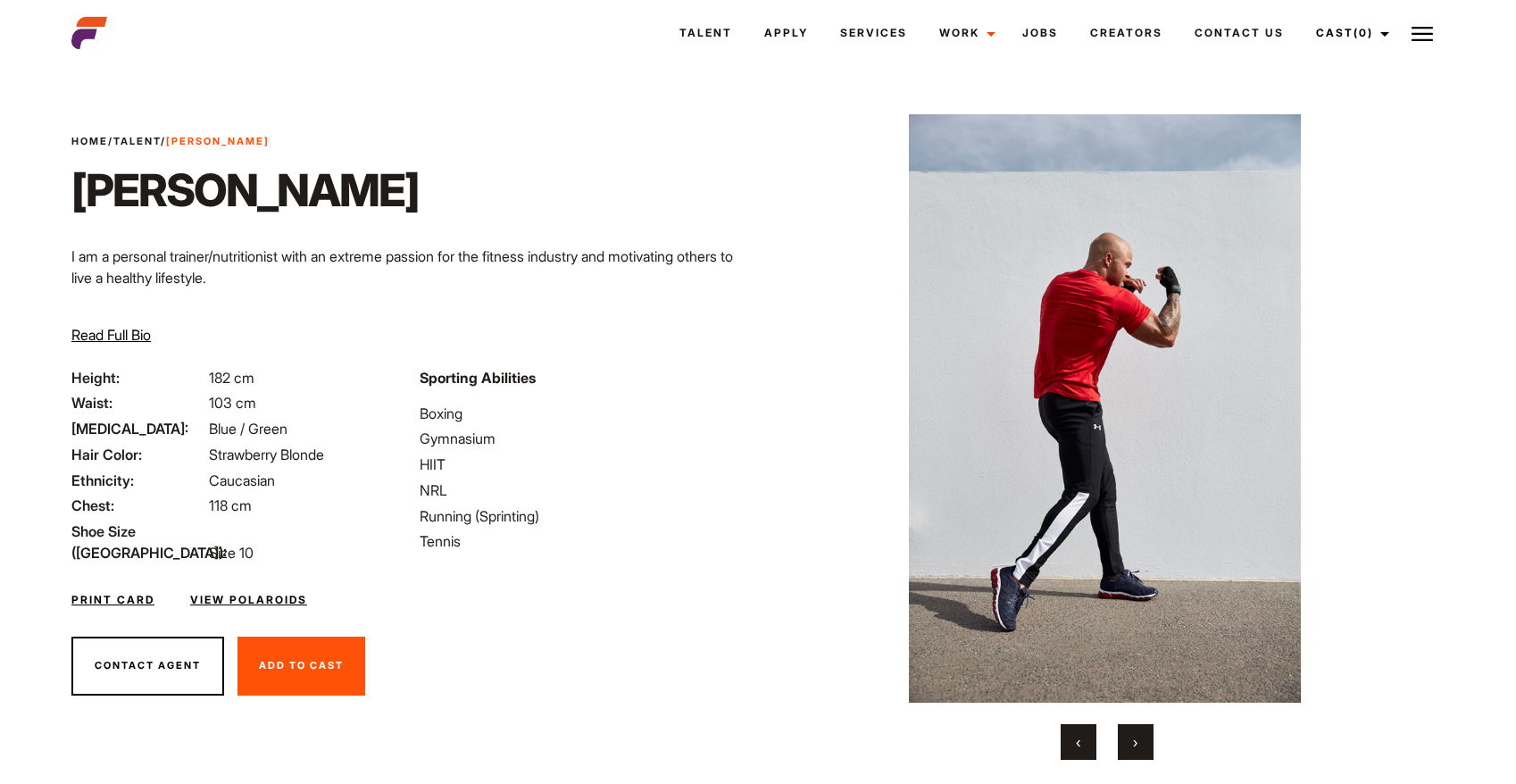
click at [845, 506] on img at bounding box center [1104, 408] width 611 height 589
click at [110, 330] on span "Read Full Bio" at bounding box center [111, 334] width 79 height 18
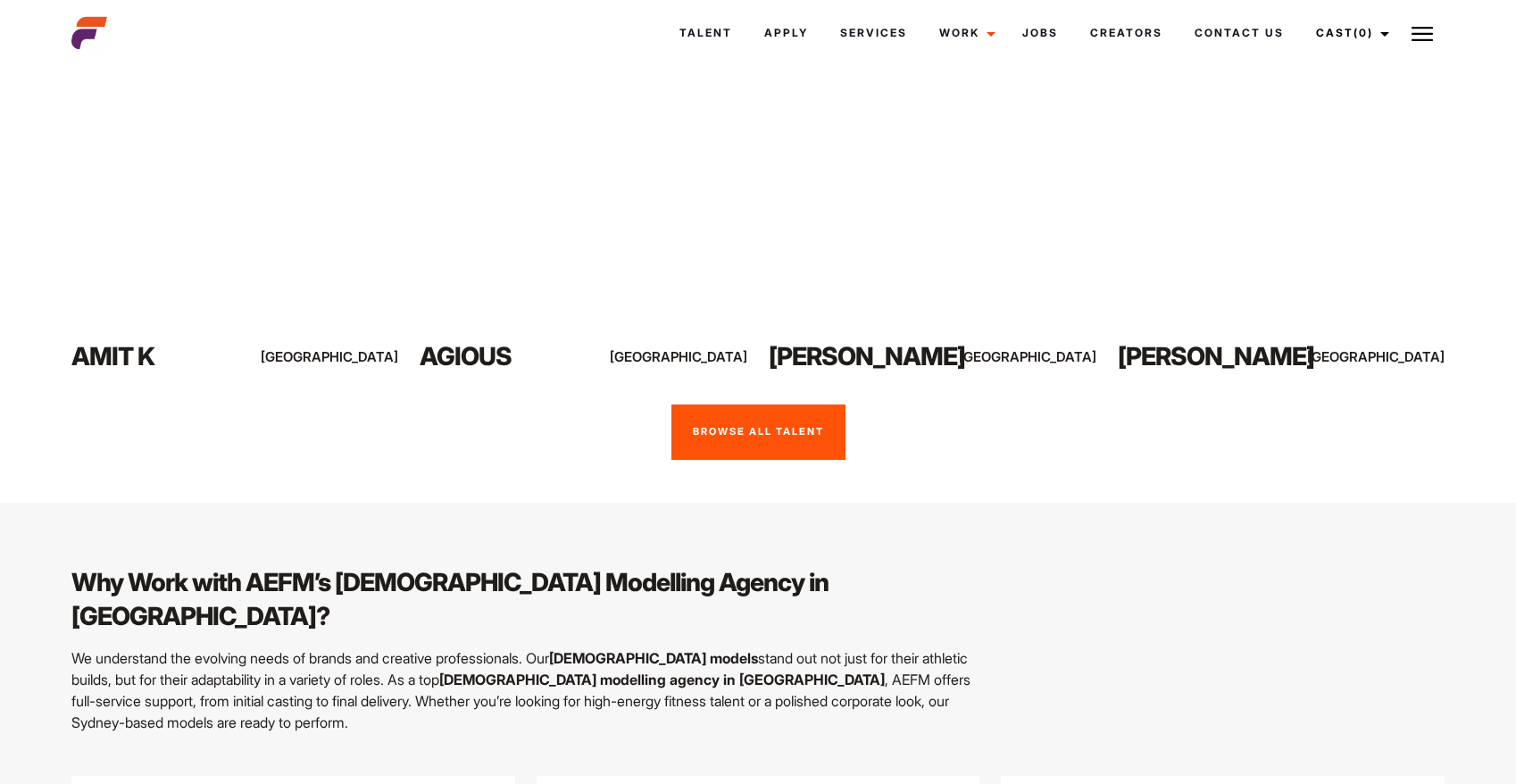
scroll to position [1555, 0]
